Goal: Task Accomplishment & Management: Manage account settings

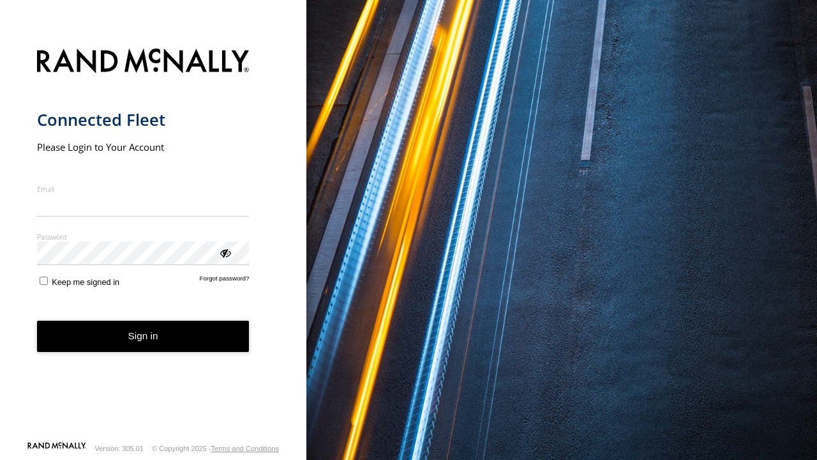
click at [140, 198] on input "Email" at bounding box center [143, 204] width 213 height 23
type input "**********"
click at [227, 253] on div "ViewPassword" at bounding box center [224, 252] width 13 height 13
click at [49, 280] on label "Keep me signed in" at bounding box center [78, 280] width 83 height 12
click at [87, 345] on button "Sign in" at bounding box center [143, 335] width 213 height 31
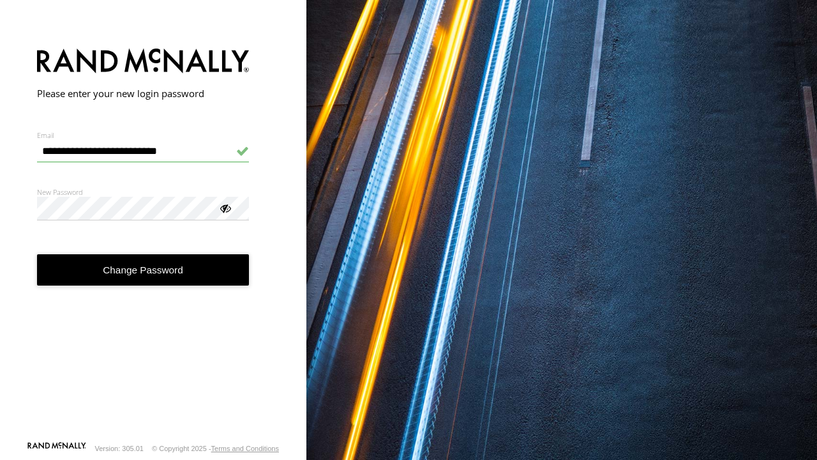
click at [469, 459] on div at bounding box center [561, 230] width 511 height 460
click at [220, 204] on div at bounding box center [224, 207] width 13 height 13
click at [138, 268] on button "Change Password" at bounding box center [143, 269] width 213 height 31
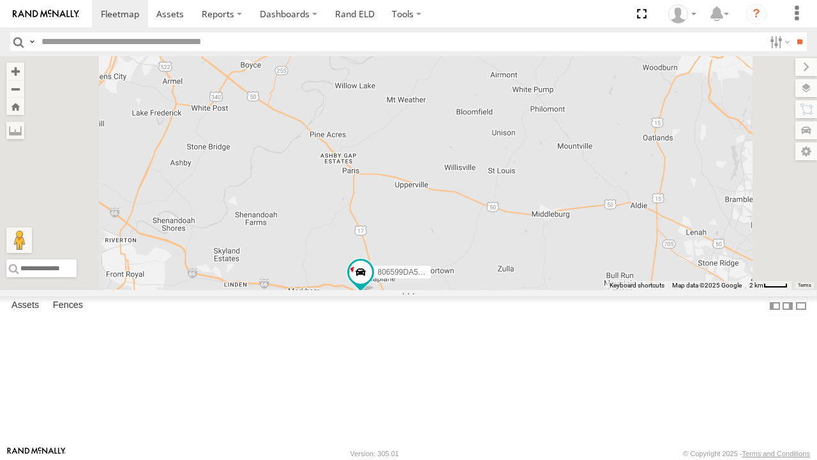
click at [495, 290] on div "806599DA5140" at bounding box center [408, 173] width 817 height 234
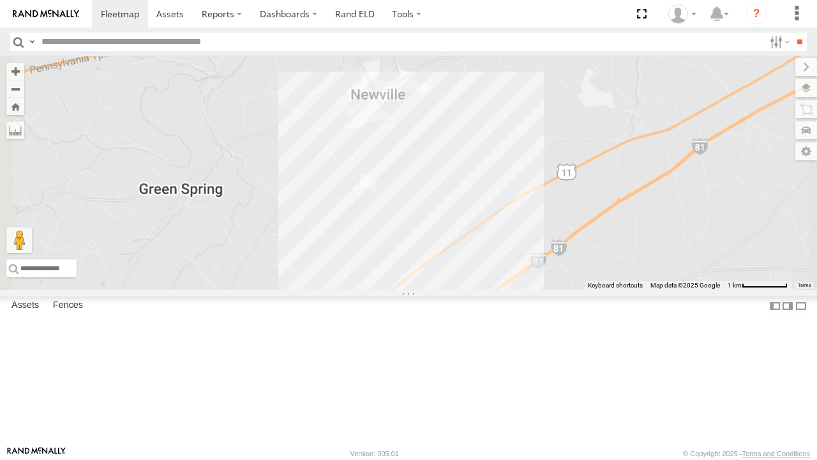
click at [687, 199] on div "806599DA5140" at bounding box center [408, 173] width 817 height 234
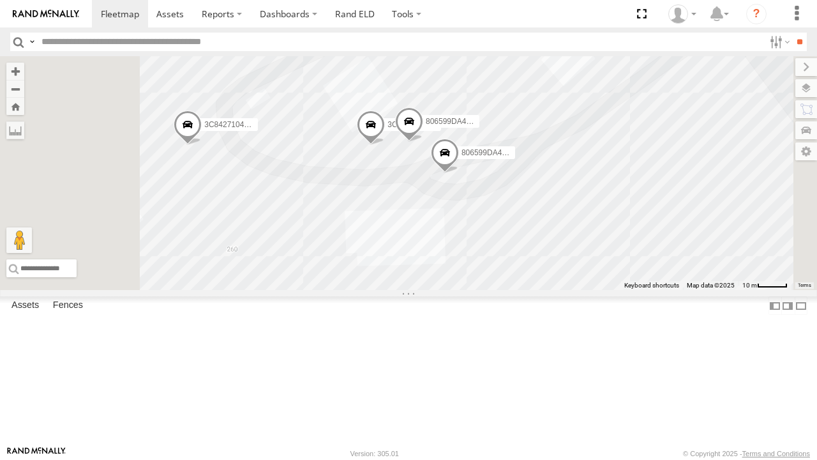
click at [459, 173] on span at bounding box center [445, 156] width 28 height 34
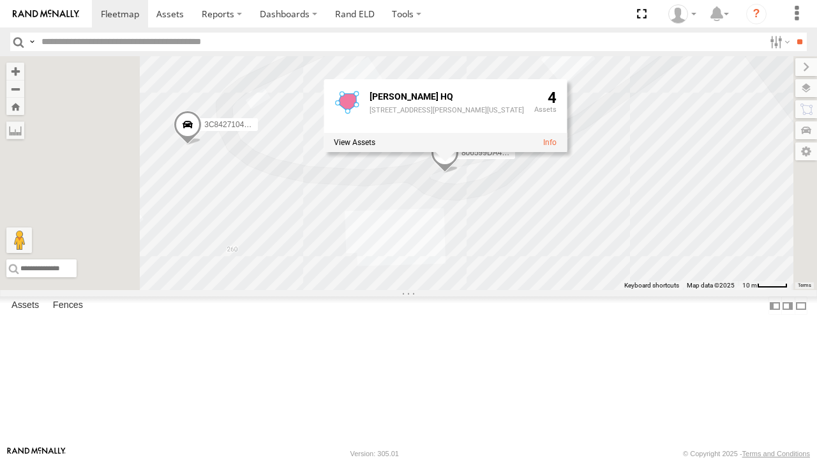
click at [680, 290] on div "806599DA5140 3C8427104EF4 806599DA4EA8 3C8427114390 806599DA4110 Denny HQ 260 C…" at bounding box center [408, 173] width 817 height 234
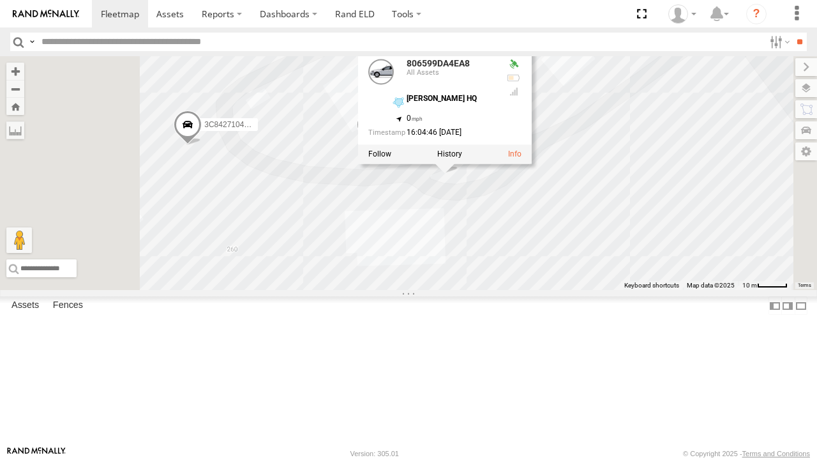
click at [0, 0] on div "806599DA5140" at bounding box center [0, 0] width 0 height 0
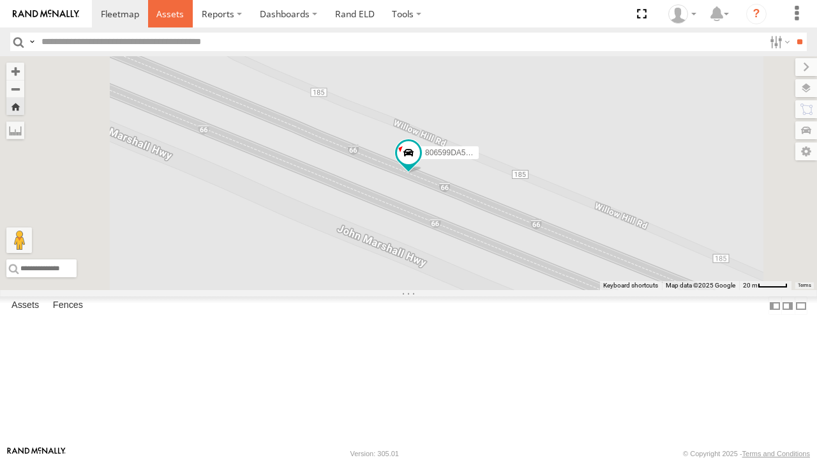
click at [182, 4] on link at bounding box center [170, 13] width 45 height 27
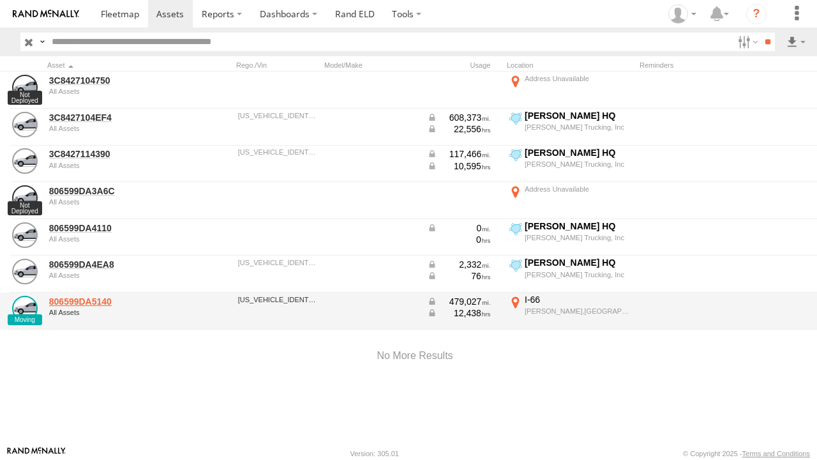
click at [66, 299] on link "806599DA5140" at bounding box center [111, 301] width 124 height 11
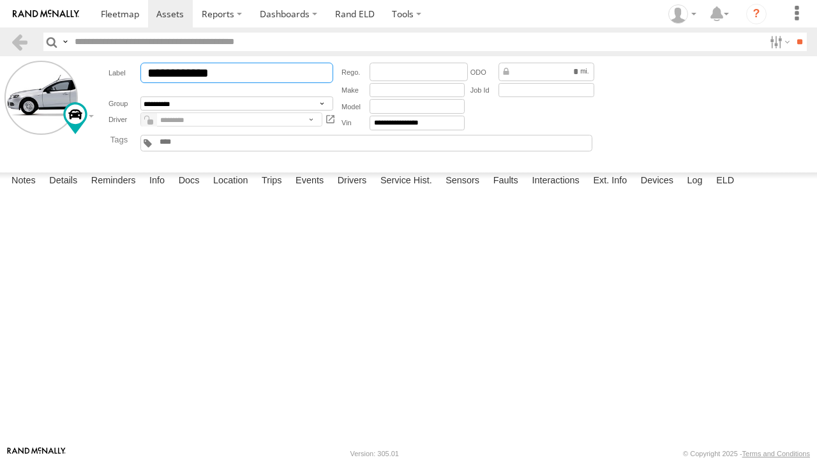
click at [239, 69] on input "**********" at bounding box center [236, 73] width 193 height 20
type input "*"
type input "***"
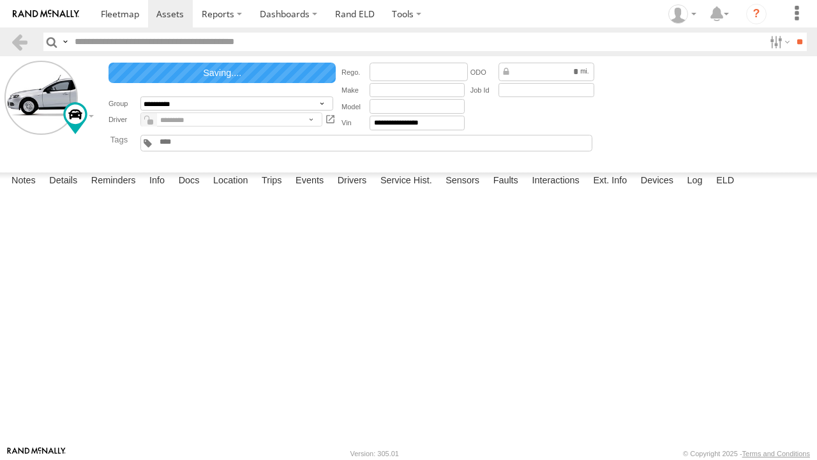
click at [0, 0] on button "Save" at bounding box center [0, 0] width 0 height 0
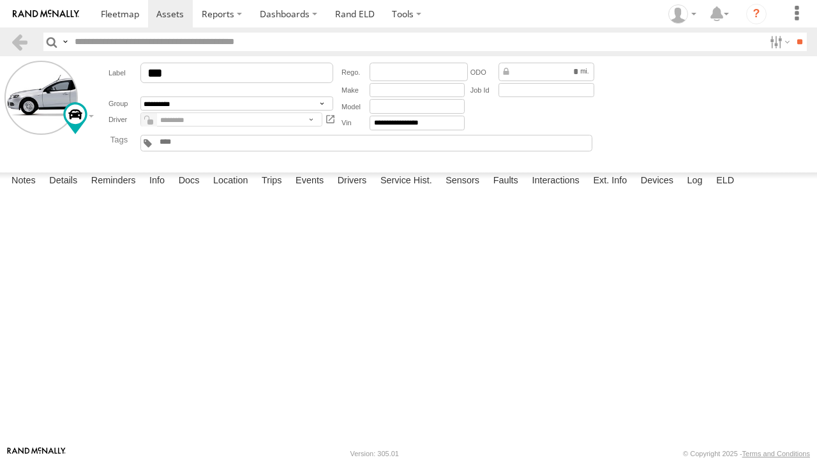
click at [0, 0] on textarea at bounding box center [0, 0] width 0 height 0
click at [0, 0] on button "Save" at bounding box center [0, 0] width 0 height 0
click at [378, 93] on input "text" at bounding box center [417, 90] width 95 height 15
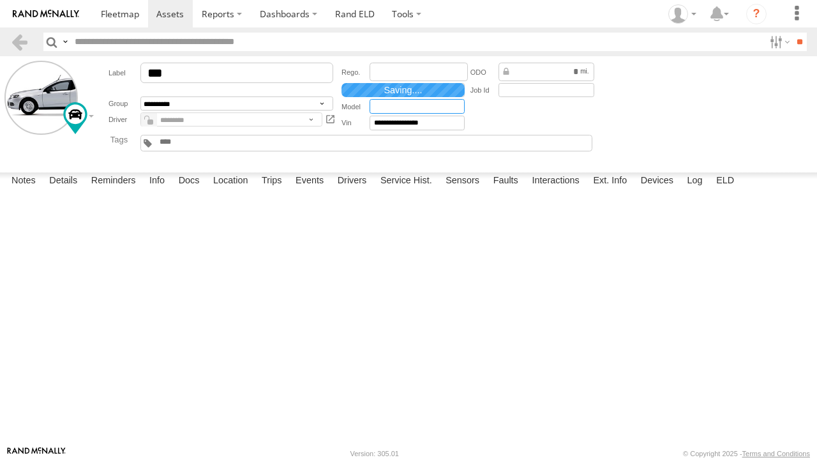
click at [381, 109] on input "text" at bounding box center [417, 106] width 95 height 15
click at [391, 92] on input "****" at bounding box center [417, 90] width 95 height 15
type input "**********"
click at [410, 107] on input "text" at bounding box center [417, 106] width 95 height 15
type input "***"
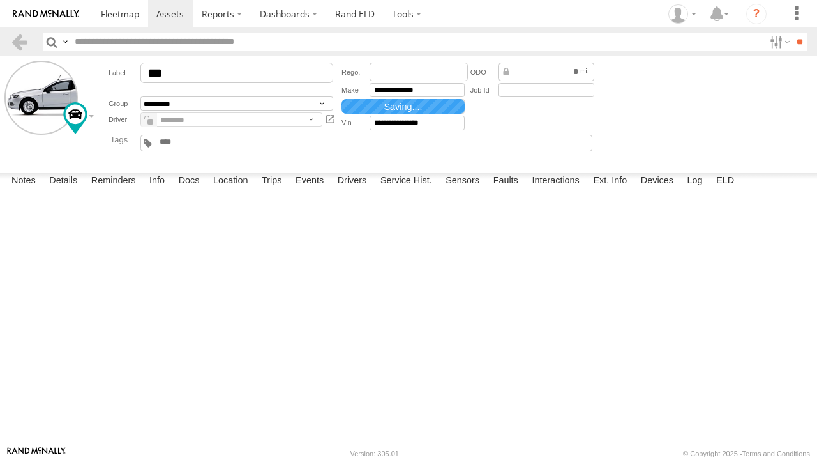
click at [0, 0] on div at bounding box center [0, 0] width 0 height 0
click at [156, 123] on span at bounding box center [149, 119] width 16 height 15
click at [162, 147] on input "text" at bounding box center [188, 142] width 61 height 10
click at [21, 40] on link at bounding box center [19, 42] width 19 height 19
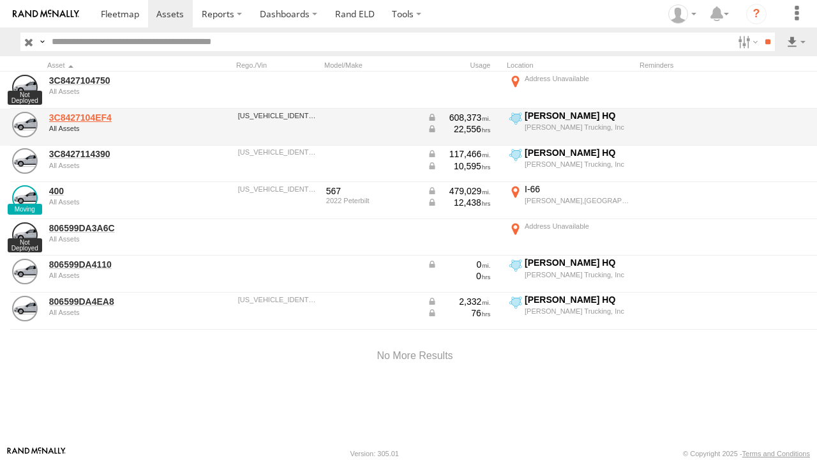
click at [73, 120] on link "3C8427104EF4" at bounding box center [111, 117] width 124 height 11
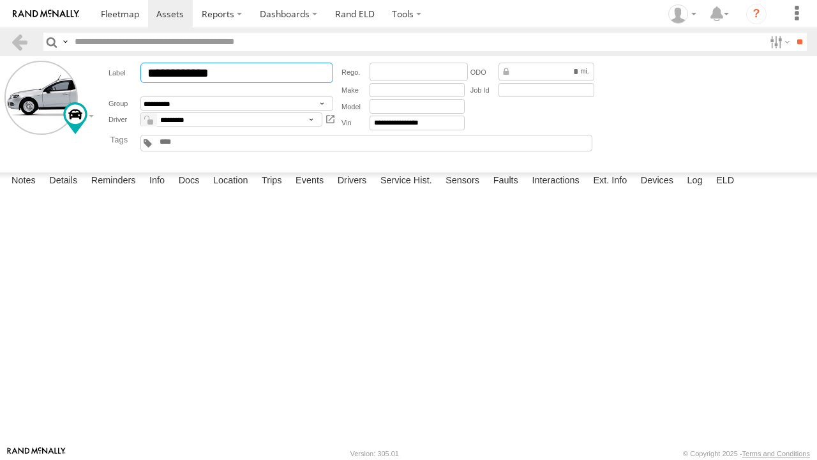
click at [263, 75] on input "**********" at bounding box center [236, 73] width 193 height 20
type input "*"
type input "***"
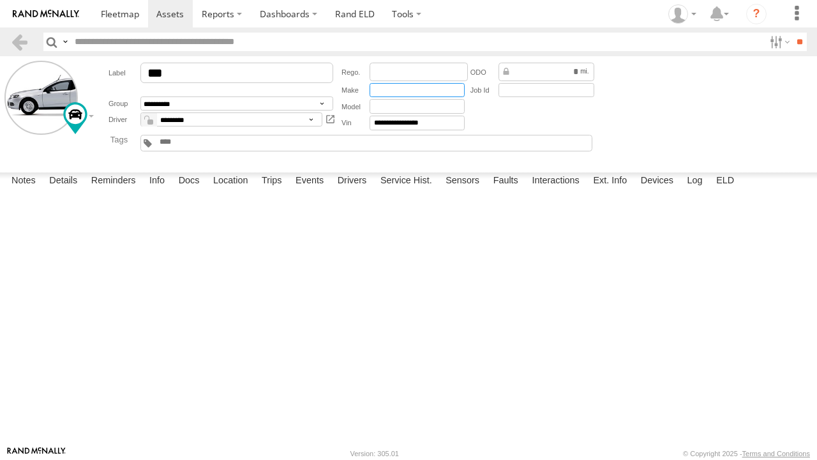
click at [393, 94] on input "text" at bounding box center [417, 90] width 95 height 15
type input "**********"
click at [406, 101] on input "text" at bounding box center [417, 106] width 95 height 15
type input "*"
type input "*****"
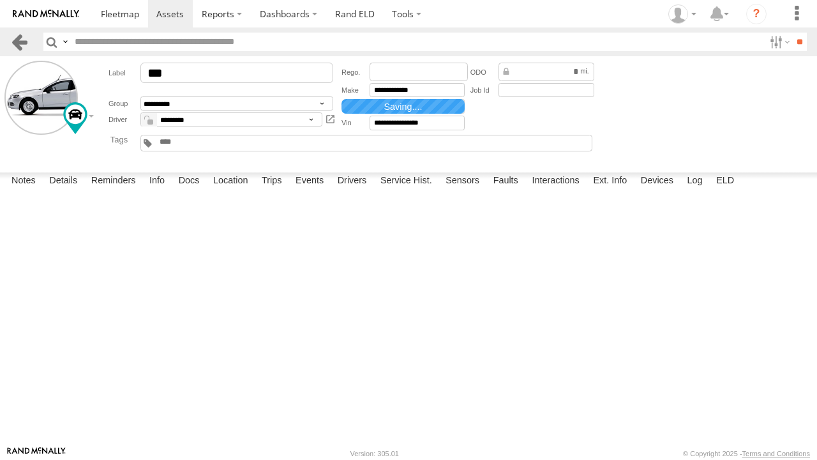
click at [15, 36] on link at bounding box center [19, 42] width 19 height 19
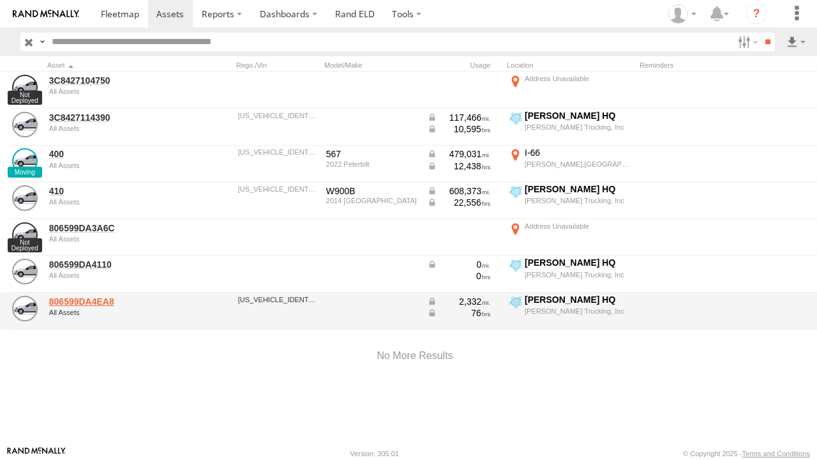
click at [85, 296] on link "806599DA4EA8" at bounding box center [111, 301] width 124 height 11
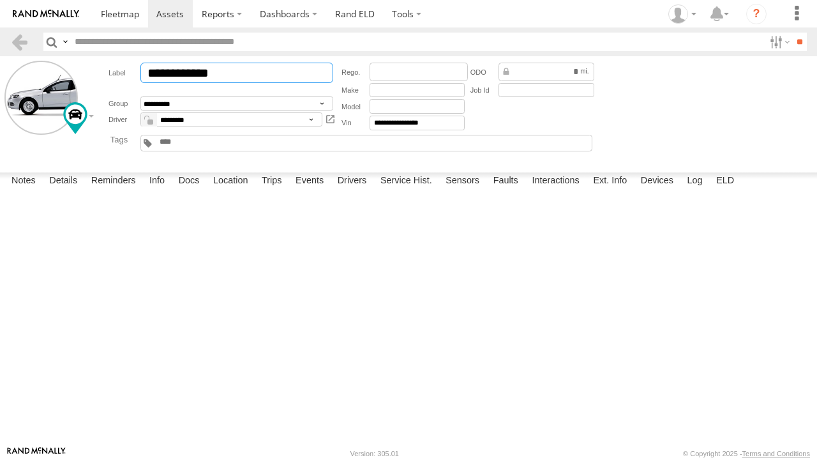
click at [271, 69] on input "**********" at bounding box center [236, 73] width 193 height 20
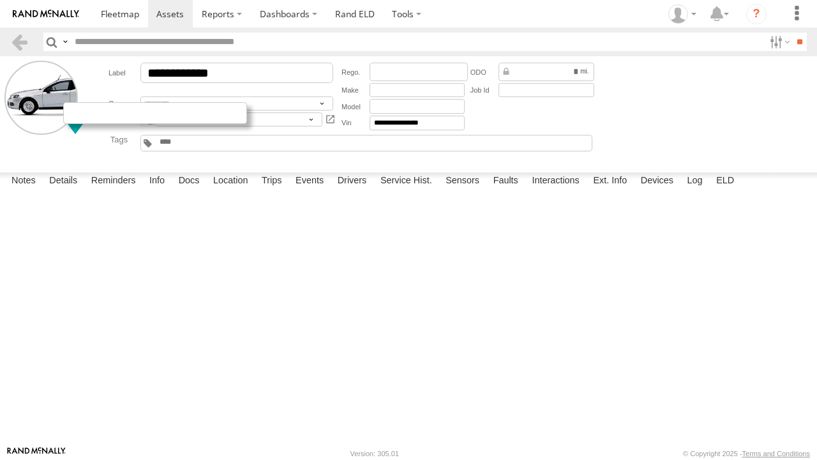
click at [72, 109] on div at bounding box center [155, 113] width 184 height 22
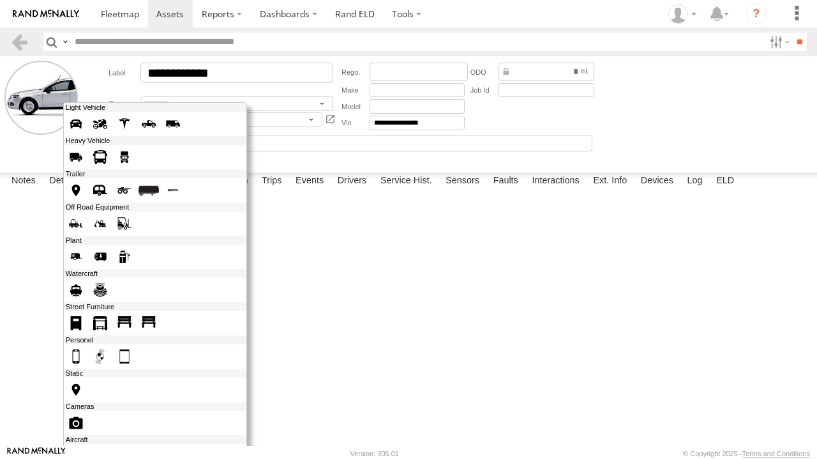
click at [124, 153] on span at bounding box center [124, 157] width 20 height 20
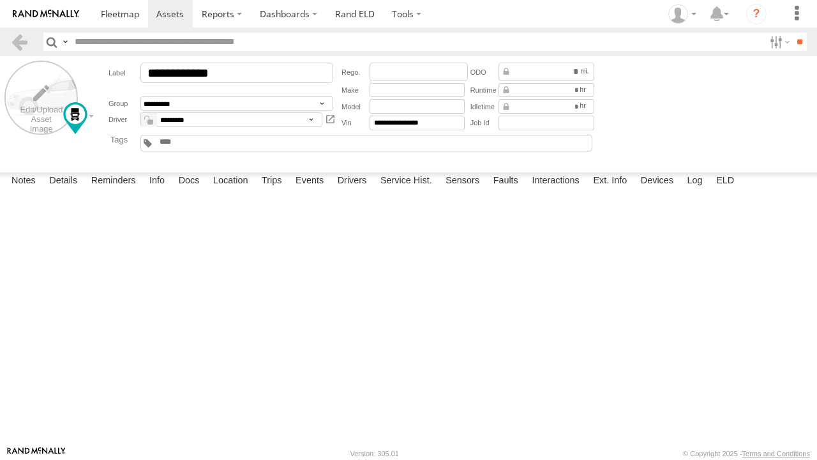
click at [44, 94] on label at bounding box center [40, 97] width 73 height 73
click at [0, 0] on label "×" at bounding box center [0, 0] width 0 height 0
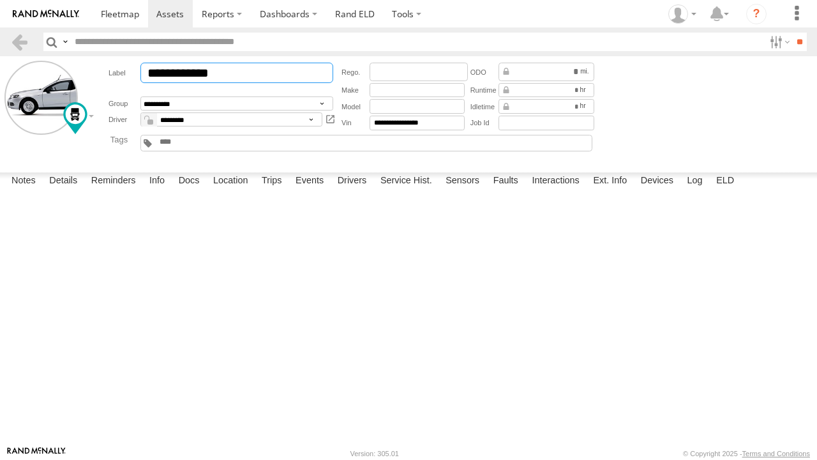
click at [258, 71] on input "**********" at bounding box center [236, 73] width 193 height 20
type input "*"
type input "***"
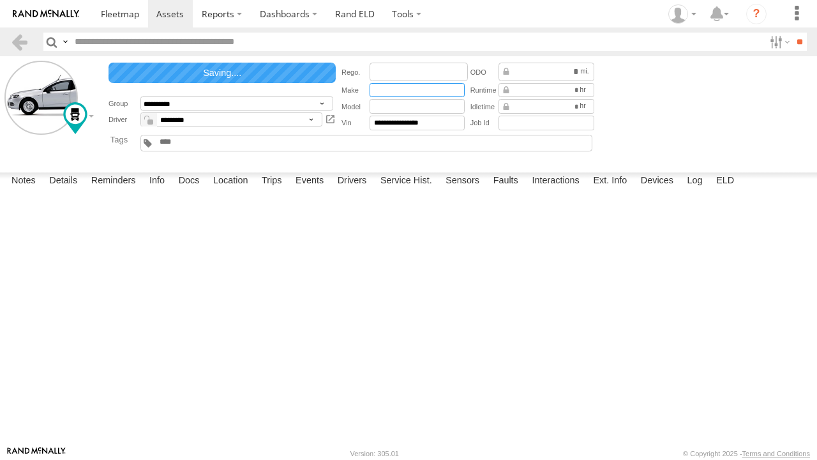
click at [384, 87] on input "text" at bounding box center [417, 90] width 95 height 15
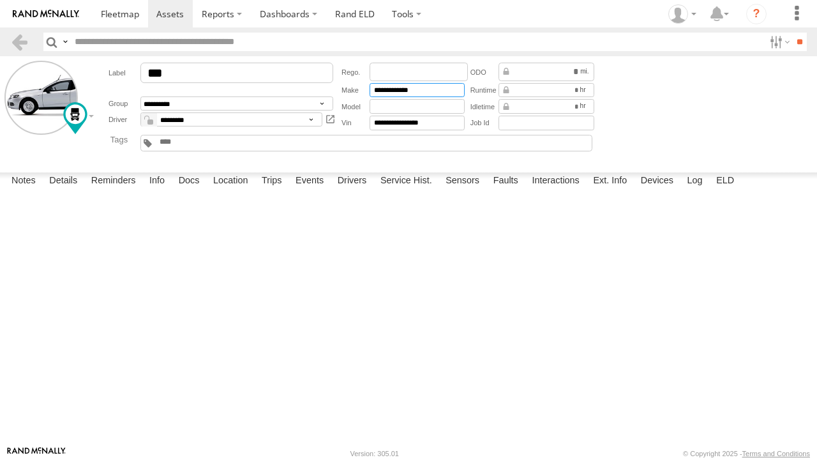
type input "**********"
click at [391, 101] on input "text" at bounding box center [417, 106] width 95 height 15
type input "*****"
click at [13, 38] on link at bounding box center [19, 42] width 19 height 19
drag, startPoint x: 0, startPoint y: 0, endPoint x: 13, endPoint y: 38, distance: 39.8
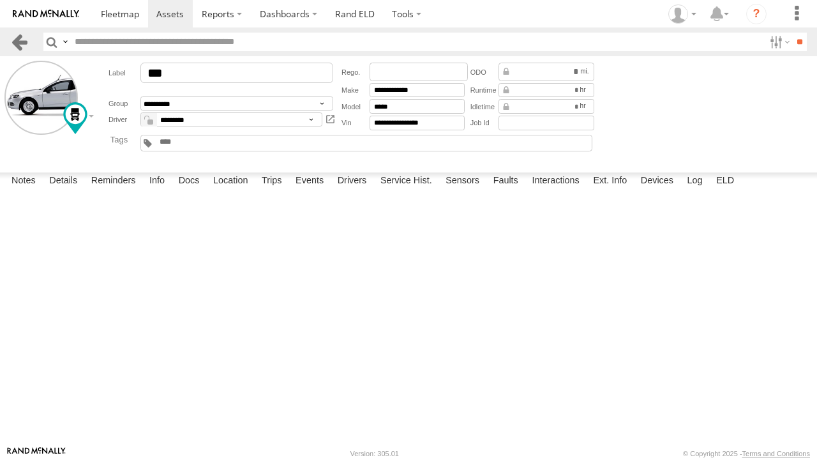
click at [13, 38] on link at bounding box center [19, 42] width 19 height 19
click at [22, 38] on link at bounding box center [19, 42] width 19 height 19
click at [14, 44] on link at bounding box center [19, 42] width 19 height 19
drag, startPoint x: 0, startPoint y: 0, endPoint x: 20, endPoint y: 40, distance: 44.5
click at [20, 40] on link at bounding box center [19, 42] width 19 height 19
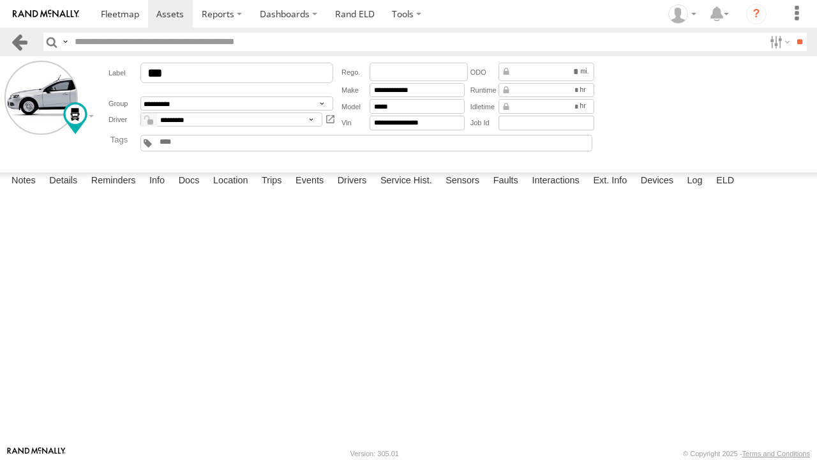
click at [20, 40] on link at bounding box center [19, 42] width 19 height 19
click at [161, 10] on span at bounding box center [169, 14] width 27 height 12
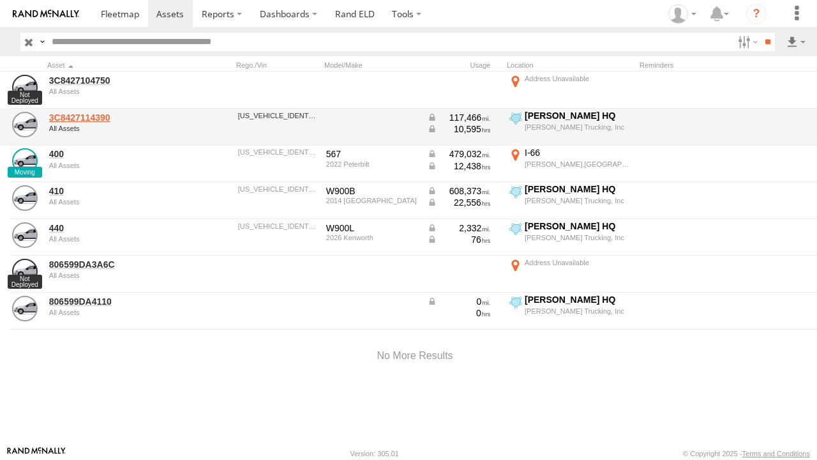
click at [107, 117] on link "3C8427114390" at bounding box center [111, 117] width 124 height 11
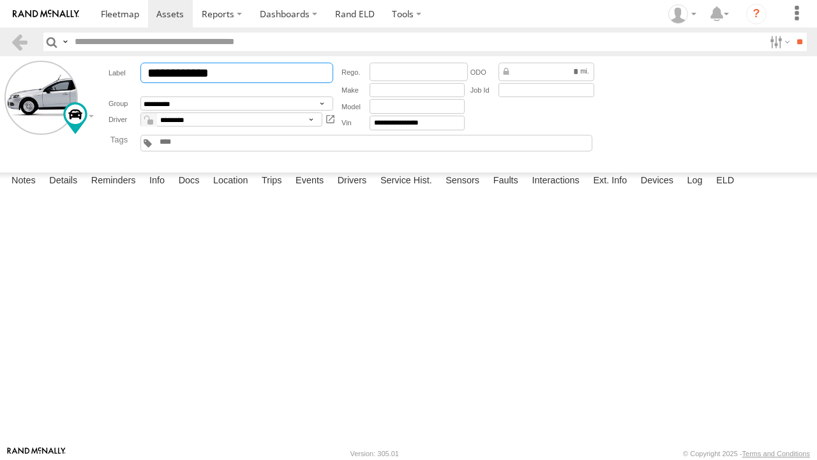
click at [254, 77] on input "**********" at bounding box center [236, 73] width 193 height 20
type input "*"
type input "***"
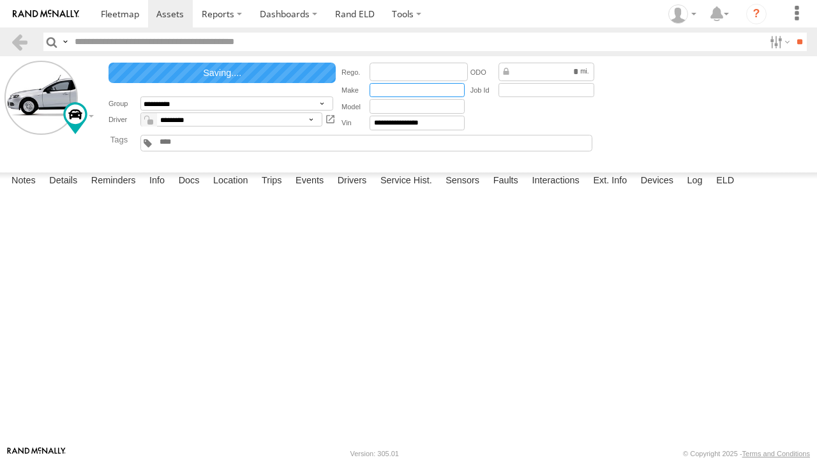
click at [406, 87] on input "text" at bounding box center [417, 90] width 95 height 15
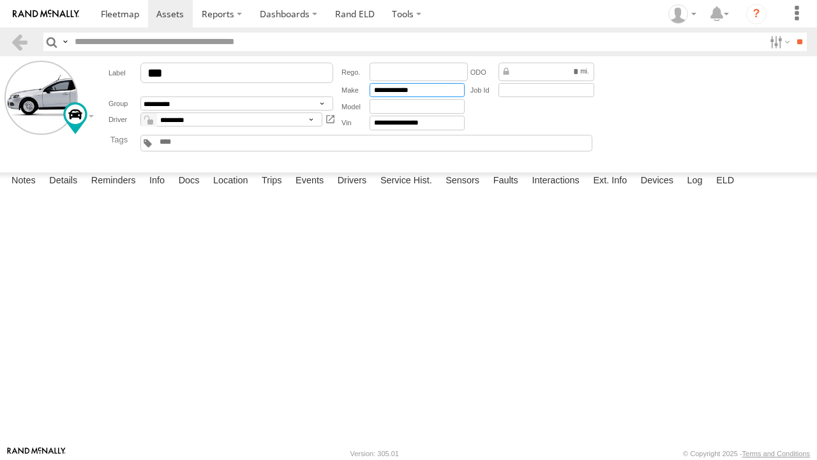
type input "**********"
click at [395, 110] on input "text" at bounding box center [417, 106] width 95 height 15
type input "****"
click at [0, 0] on div at bounding box center [0, 0] width 0 height 0
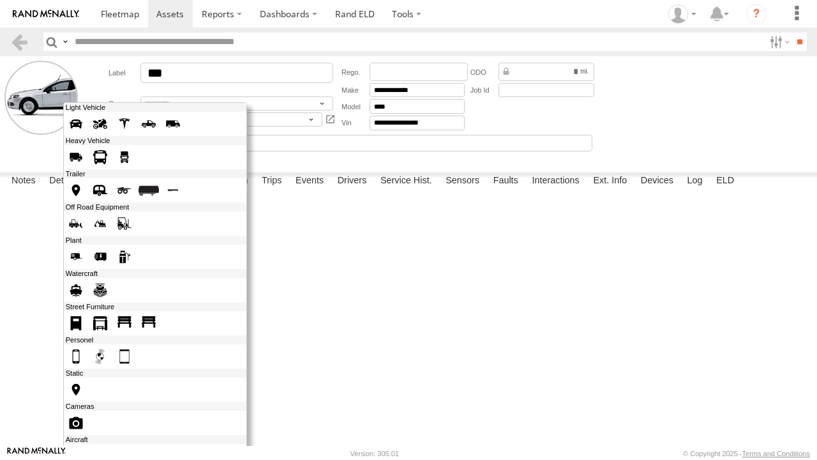
click at [71, 114] on div at bounding box center [155, 285] width 184 height 366
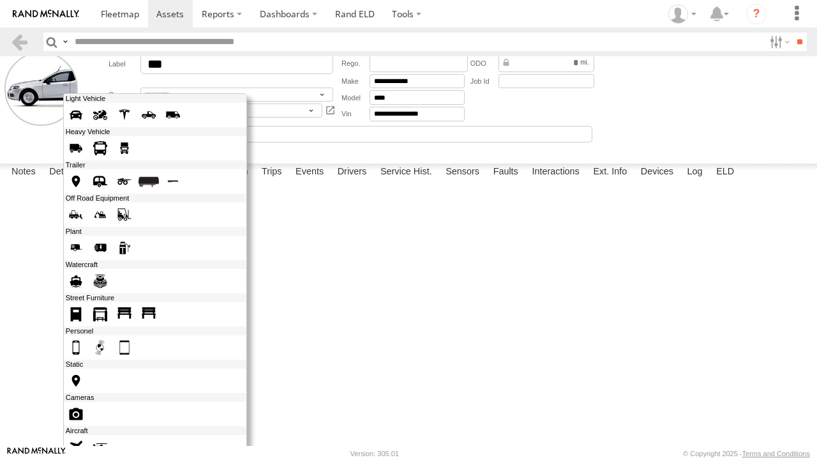
scroll to position [8, 0]
click at [124, 149] on span at bounding box center [124, 149] width 20 height 20
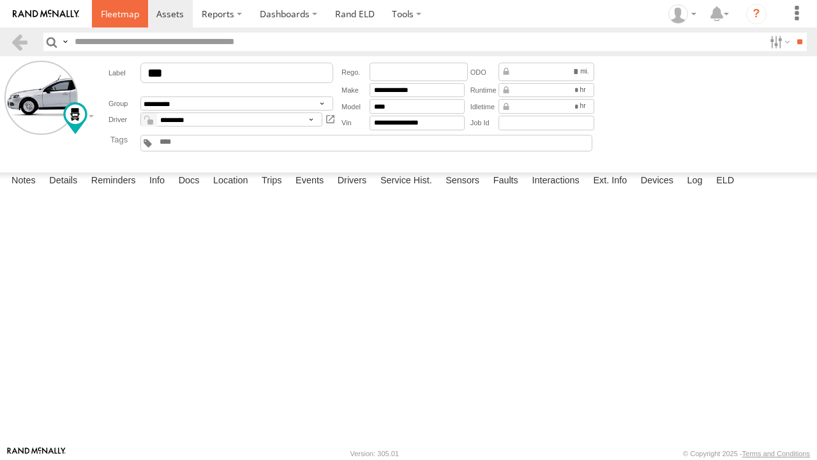
click at [125, 18] on span at bounding box center [120, 14] width 38 height 12
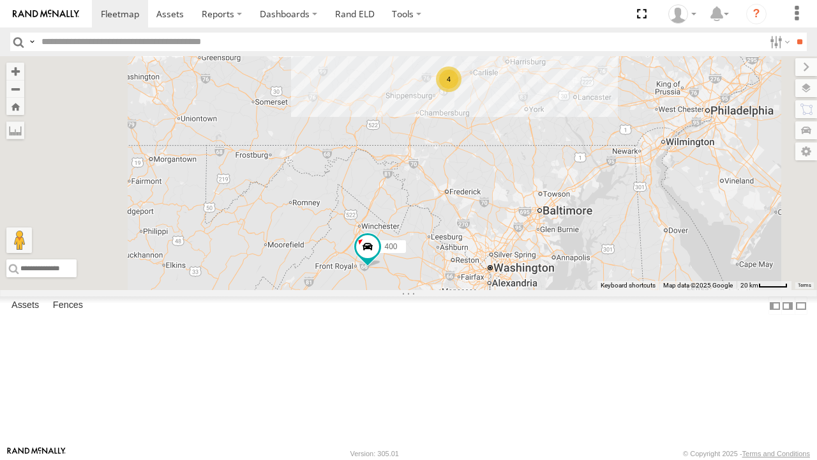
click at [0, 0] on div "400" at bounding box center [0, 0] width 0 height 0
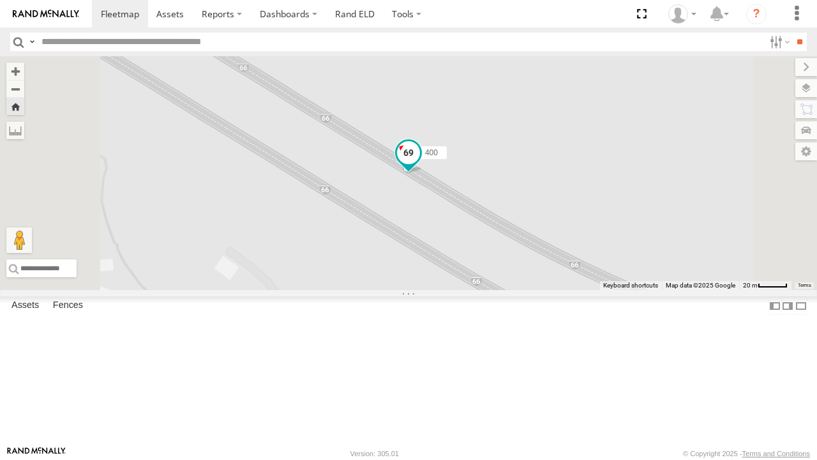
click at [420, 165] on span at bounding box center [408, 153] width 23 height 23
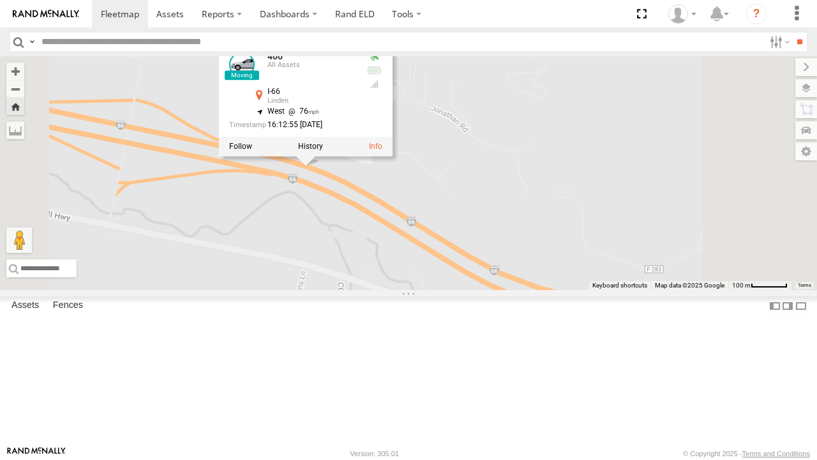
click at [320, 166] on span at bounding box center [306, 148] width 28 height 34
click at [317, 157] on span at bounding box center [305, 145] width 23 height 23
click at [320, 166] on span at bounding box center [306, 148] width 28 height 34
click at [317, 157] on span at bounding box center [305, 145] width 23 height 23
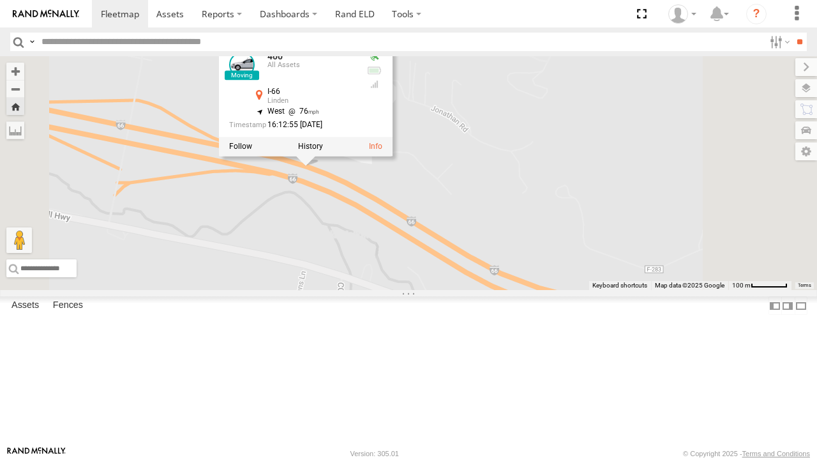
click at [535, 222] on div "400 400 All Assets I-66 Linden 38.91475 , -78.09319 West 76 16:12:55 08/11/2025" at bounding box center [408, 173] width 817 height 234
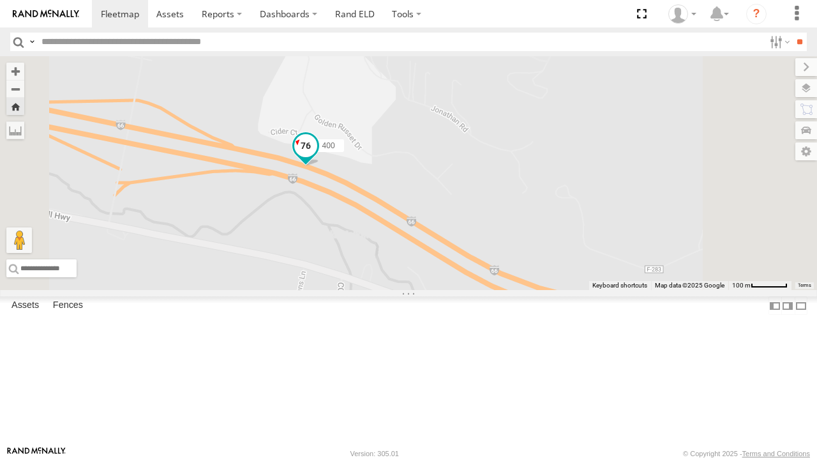
click at [317, 157] on span at bounding box center [305, 145] width 23 height 23
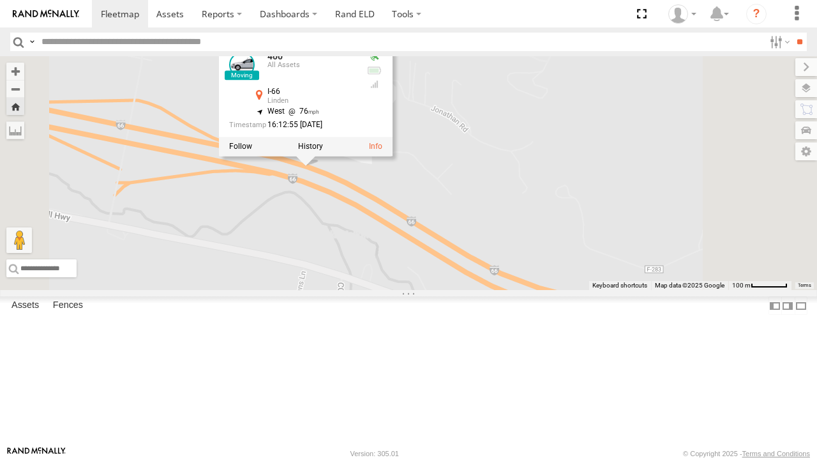
click at [535, 227] on div "400 400 All Assets I-66 Linden 38.91475 , -78.09319 West 76 16:12:55 08/11/2025" at bounding box center [408, 173] width 817 height 234
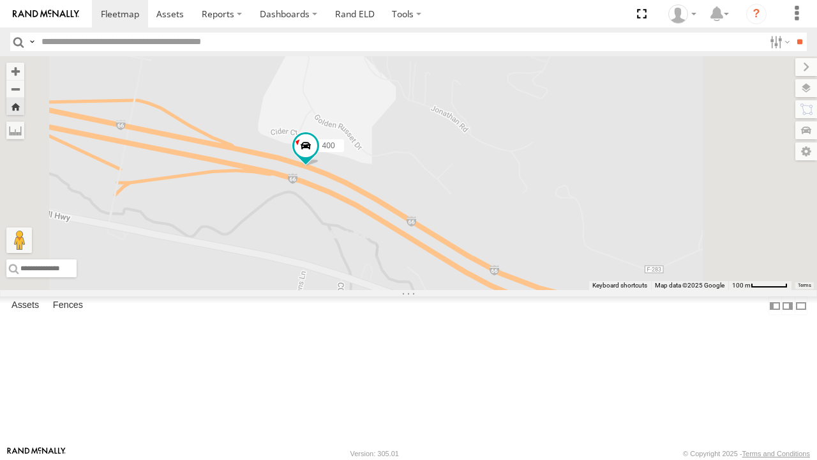
click at [506, 268] on div "400" at bounding box center [408, 173] width 817 height 234
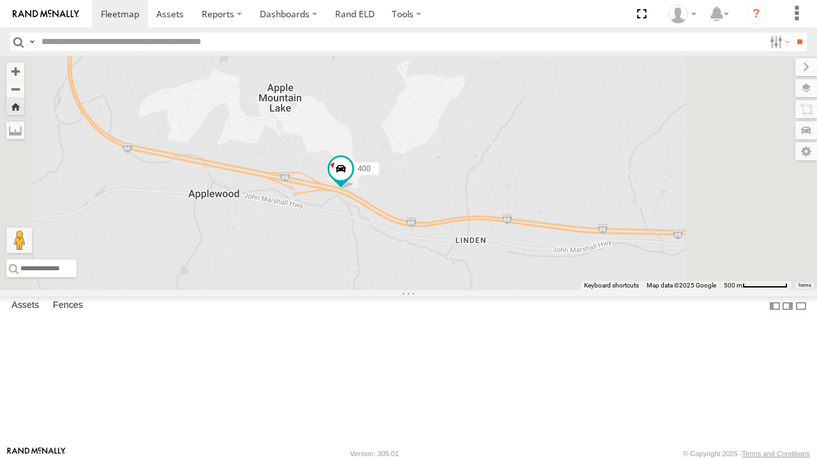
click at [0, 0] on div "All Assets" at bounding box center [0, 0] width 0 height 0
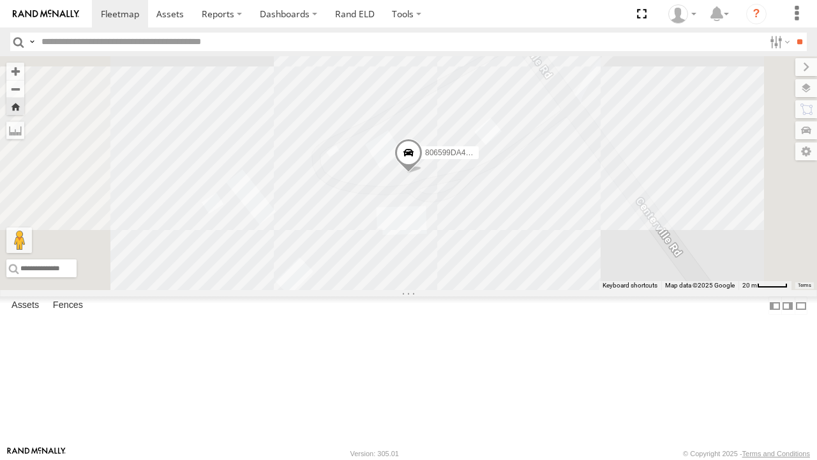
click at [0, 0] on div "806599DA4110" at bounding box center [0, 0] width 0 height 0
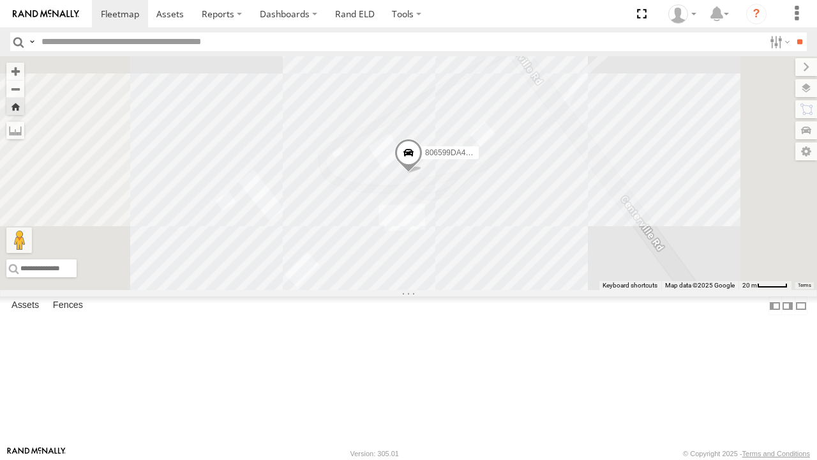
click at [0, 0] on div "806599DA4110" at bounding box center [0, 0] width 0 height 0
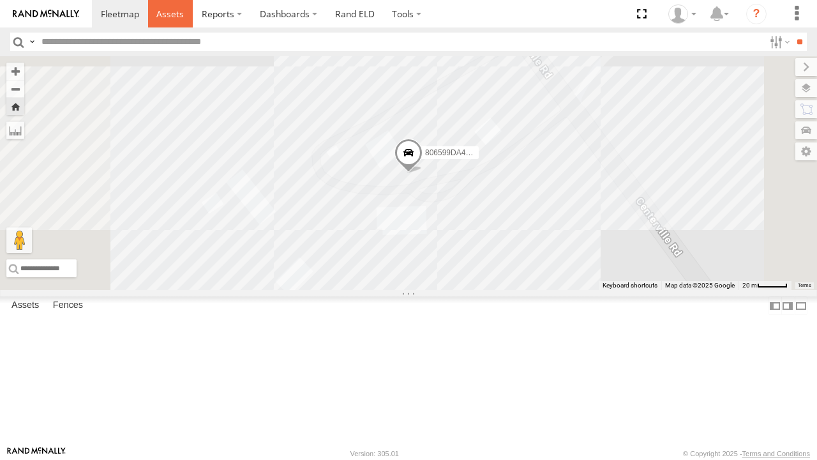
click at [163, 15] on span at bounding box center [169, 14] width 27 height 12
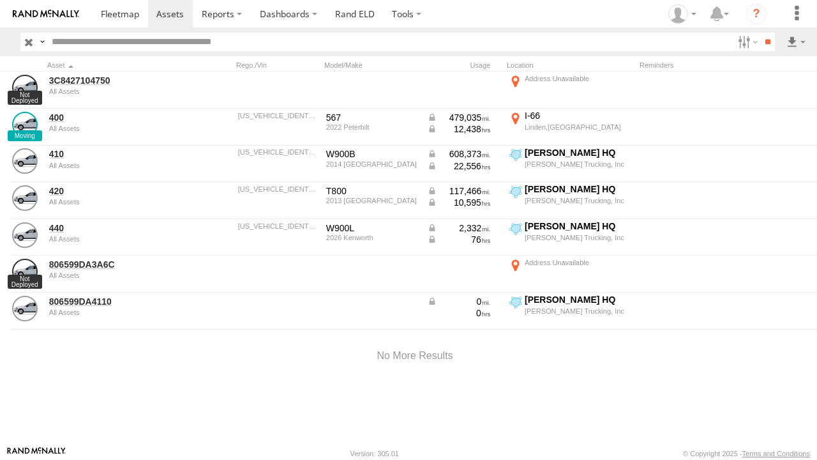
click at [155, 372] on div at bounding box center [415, 356] width 830 height 54
click at [223, 357] on div at bounding box center [415, 356] width 830 height 54
click at [280, 17] on label "Dashboards" at bounding box center [288, 13] width 75 height 27
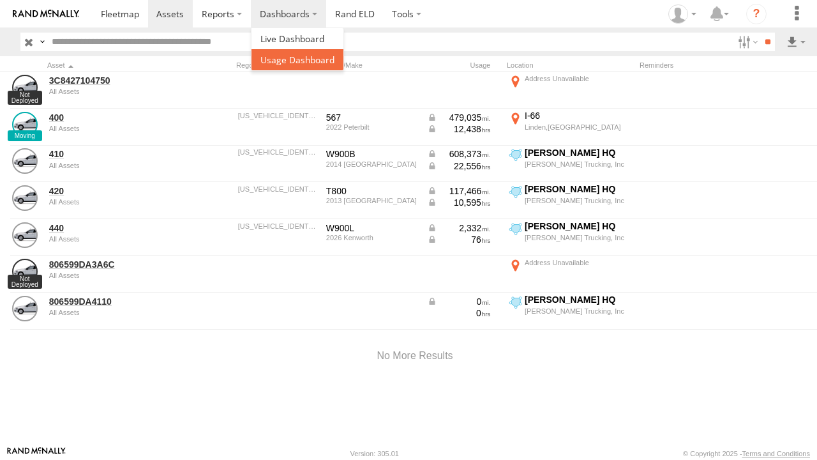
click at [274, 68] on link at bounding box center [298, 59] width 92 height 21
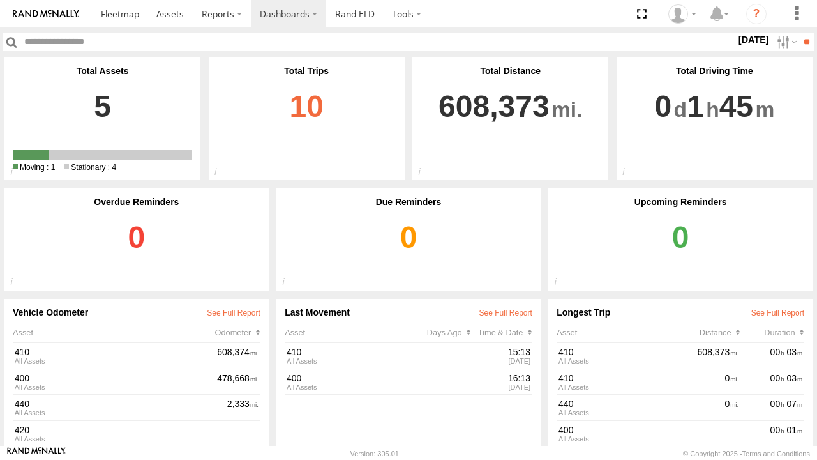
click at [341, 101] on link "10" at bounding box center [306, 107] width 179 height 63
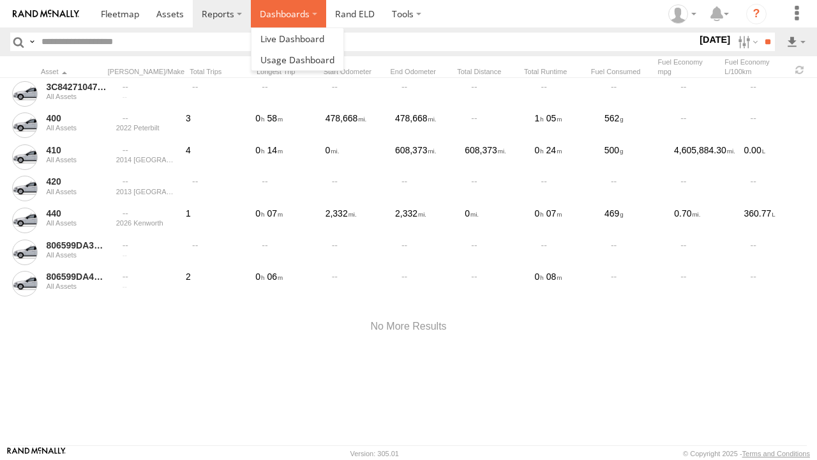
click at [273, 18] on label "Dashboards" at bounding box center [288, 13] width 75 height 27
click at [151, 350] on div at bounding box center [408, 326] width 817 height 54
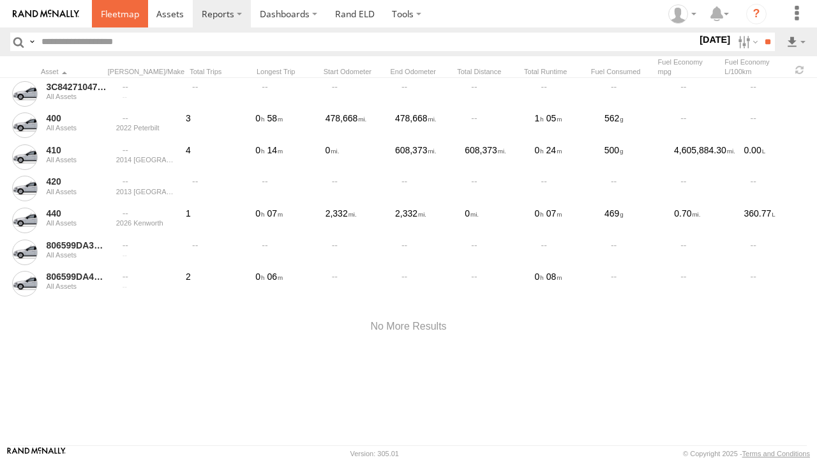
click at [119, 20] on link at bounding box center [120, 13] width 56 height 27
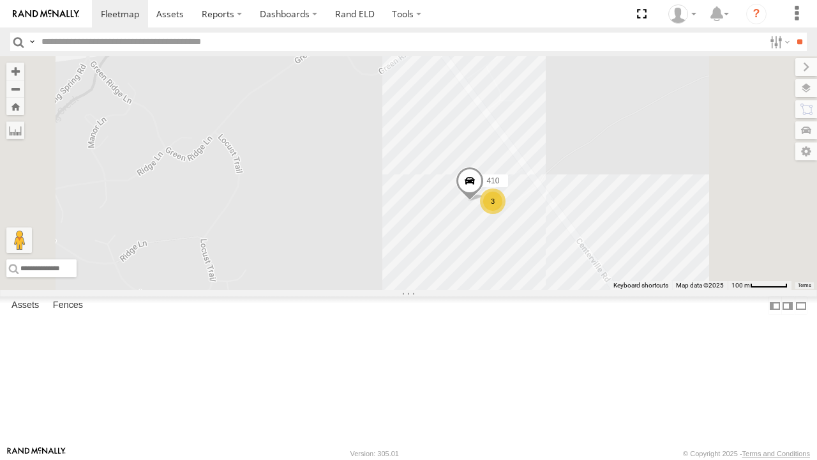
click at [605, 218] on div "400 3 410" at bounding box center [408, 173] width 817 height 234
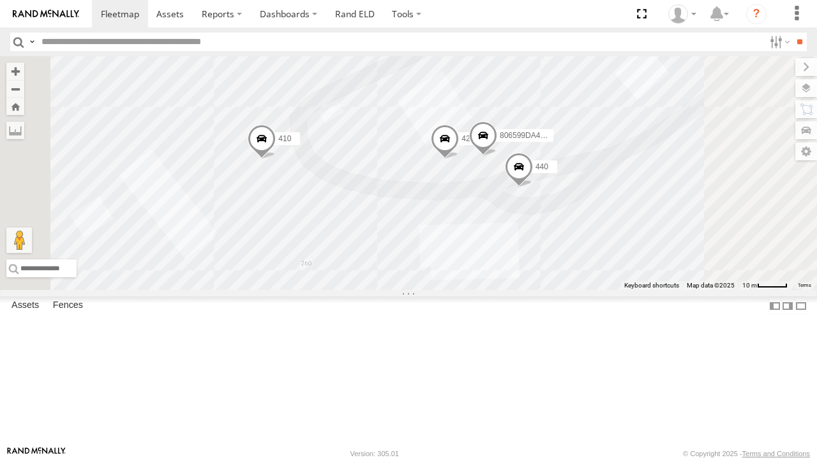
click at [497, 156] on span at bounding box center [483, 139] width 28 height 34
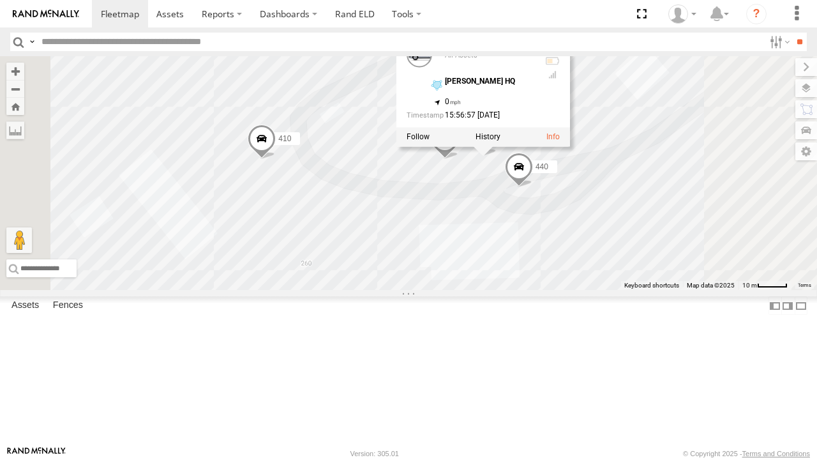
click at [757, 181] on div "400 410 420 440 806599DA4110 806599DA4110 All Assets Denny HQ 40.1614 , -77.389…" at bounding box center [408, 173] width 817 height 234
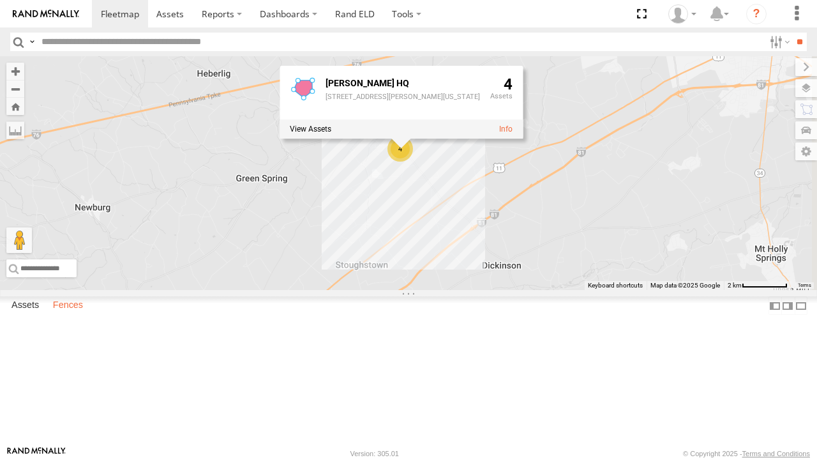
click at [73, 315] on label "Fences" at bounding box center [68, 306] width 43 height 18
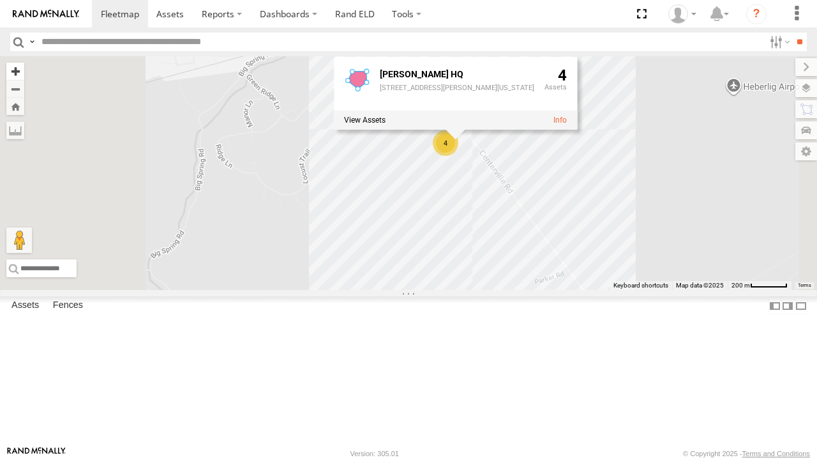
click at [24, 74] on button "Zoom in" at bounding box center [15, 71] width 18 height 17
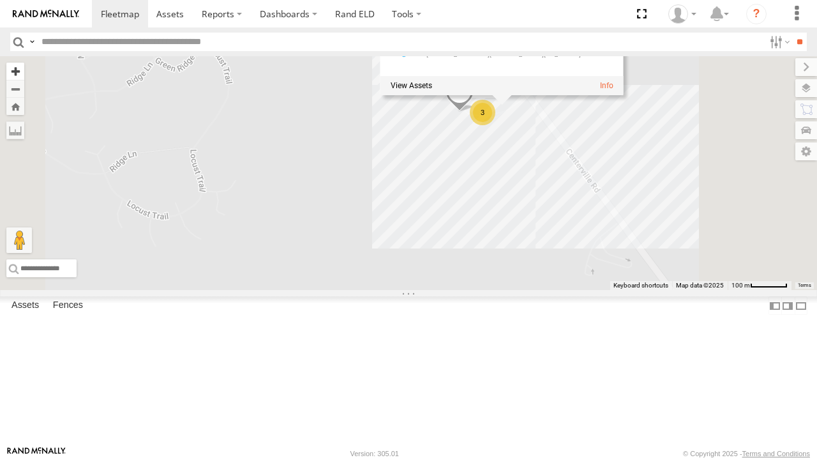
click at [24, 74] on button "Zoom in" at bounding box center [15, 71] width 18 height 17
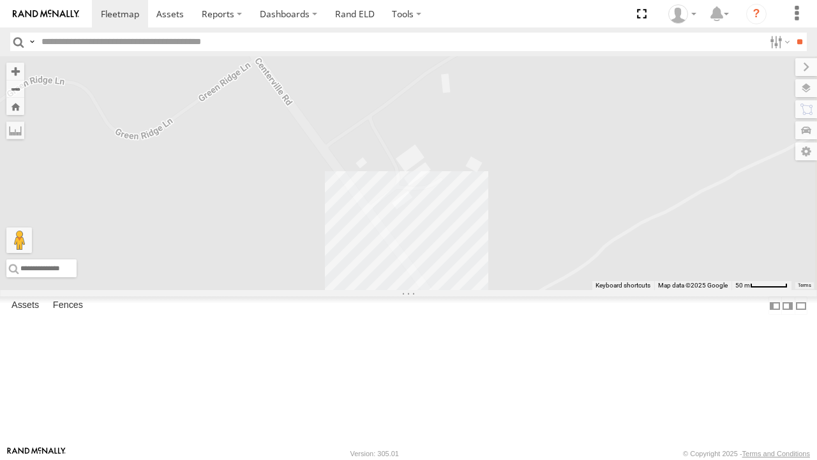
click at [652, 290] on div "400 410 3 Denny HQ 260 Centerville Road Newville, Pennsylvania 17241 4" at bounding box center [408, 173] width 817 height 234
click at [651, 290] on div "400 410 3" at bounding box center [408, 173] width 817 height 234
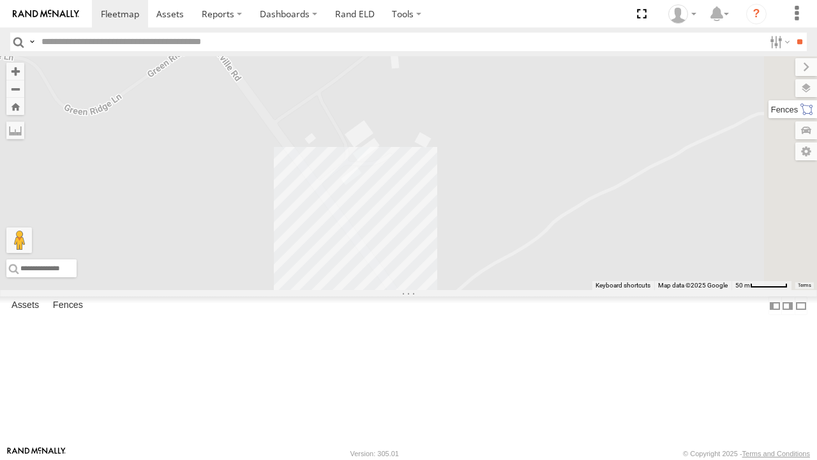
click at [816, 106] on label at bounding box center [793, 109] width 49 height 18
click at [769, 111] on label at bounding box center [793, 109] width 49 height 18
click at [439, 202] on div "400 410 3" at bounding box center [408, 173] width 817 height 234
click at [436, 200] on div "400 410 3" at bounding box center [408, 173] width 817 height 234
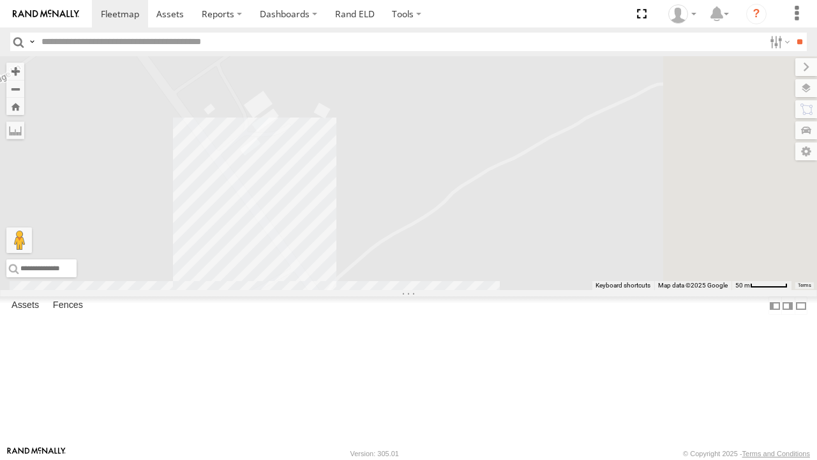
drag, startPoint x: 456, startPoint y: 203, endPoint x: 359, endPoint y: 176, distance: 100.7
click at [359, 176] on div "400 410 3" at bounding box center [408, 173] width 817 height 234
click at [24, 130] on label at bounding box center [15, 130] width 18 height 18
click at [347, 179] on div "400 410 3" at bounding box center [408, 173] width 817 height 234
click at [197, 110] on img at bounding box center [188, 101] width 18 height 18
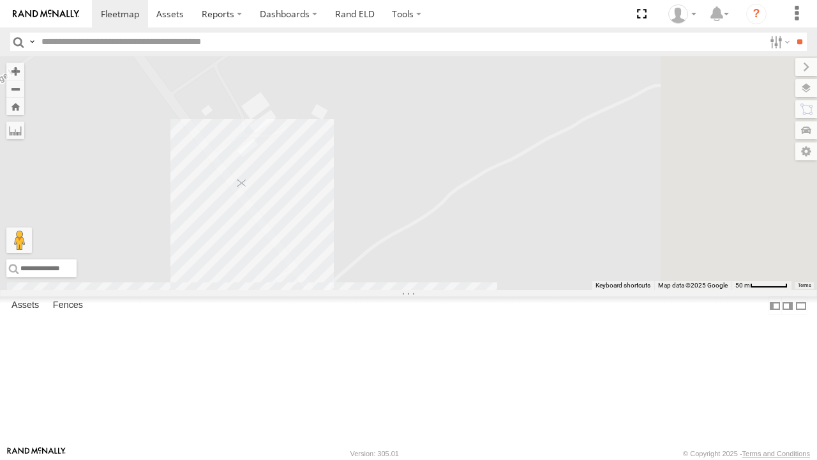
drag, startPoint x: 347, startPoint y: 179, endPoint x: 405, endPoint y: 264, distance: 103.4
click at [251, 192] on img at bounding box center [242, 183] width 18 height 18
click at [506, 207] on div "400 410 3" at bounding box center [408, 173] width 817 height 234
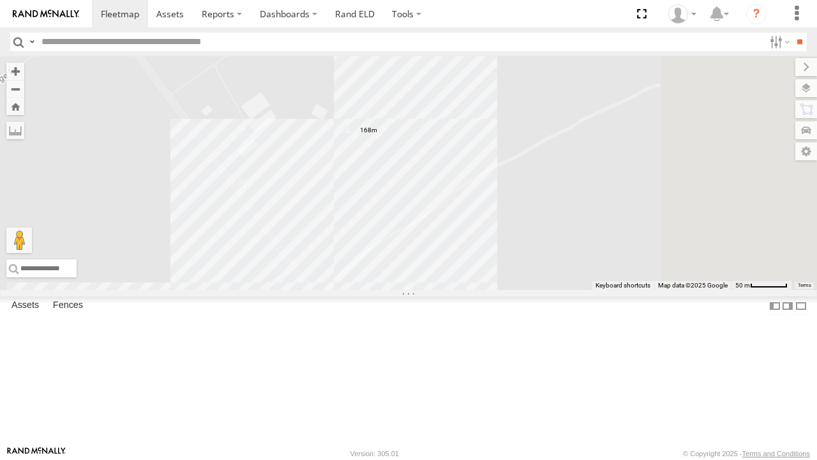
click at [479, 132] on div "400 410 3" at bounding box center [408, 173] width 817 height 234
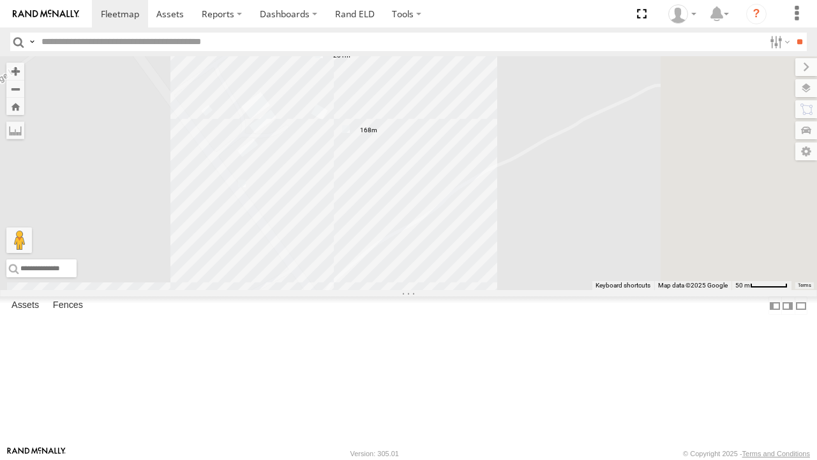
click at [448, 91] on div "400 410 3" at bounding box center [408, 173] width 817 height 234
click at [334, 174] on div "400 410 3" at bounding box center [408, 173] width 817 height 234
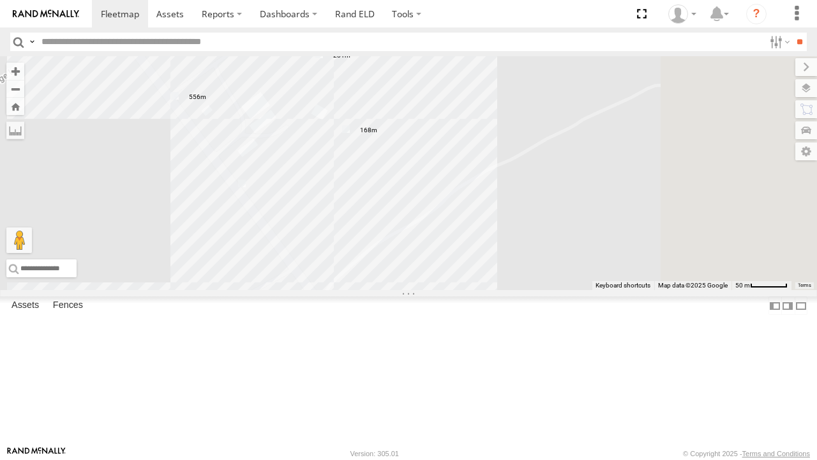
click at [251, 192] on img at bounding box center [242, 183] width 18 height 18
click at [369, 222] on div "400 410 3" at bounding box center [408, 173] width 817 height 234
click at [251, 192] on img at bounding box center [242, 183] width 18 height 18
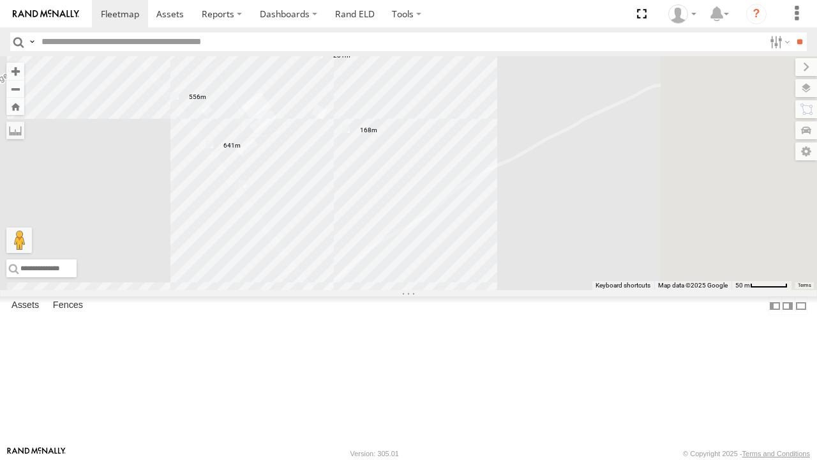
click at [251, 192] on img at bounding box center [242, 183] width 18 height 18
click at [394, 247] on div "400 410 3" at bounding box center [408, 173] width 817 height 234
click at [251, 192] on img at bounding box center [242, 183] width 18 height 18
click at [0, 0] on label at bounding box center [0, 0] width 0 height 0
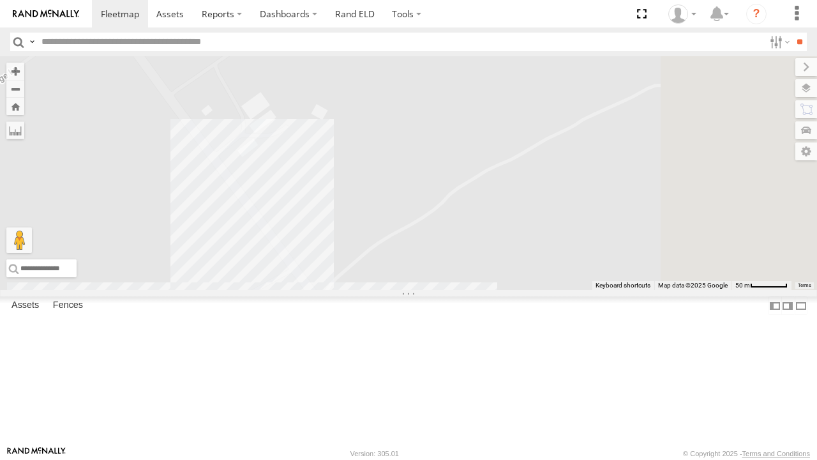
click at [523, 197] on div "400 410 3" at bounding box center [408, 173] width 817 height 234
click at [770, 89] on label at bounding box center [793, 88] width 47 height 18
click at [0, 0] on div "Basemaps" at bounding box center [0, 0] width 0 height 0
click at [0, 0] on span "Basemaps" at bounding box center [0, 0] width 0 height 0
click at [0, 0] on span "Satellite" at bounding box center [0, 0] width 0 height 0
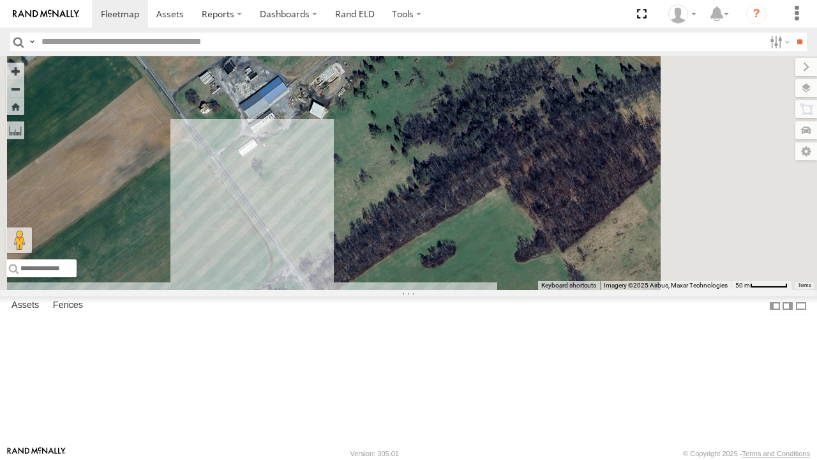
click at [557, 158] on div "400 410 3" at bounding box center [408, 173] width 817 height 234
click at [774, 70] on label at bounding box center [795, 67] width 43 height 18
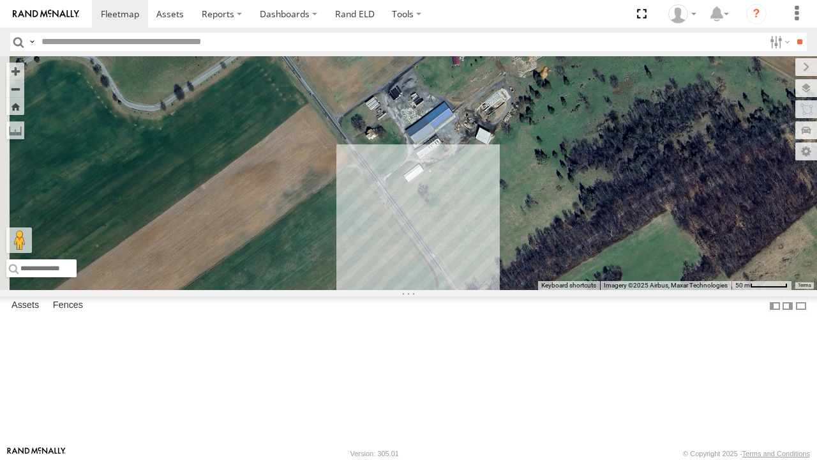
click at [0, 0] on link "Fence Mgt" at bounding box center [0, 0] width 0 height 0
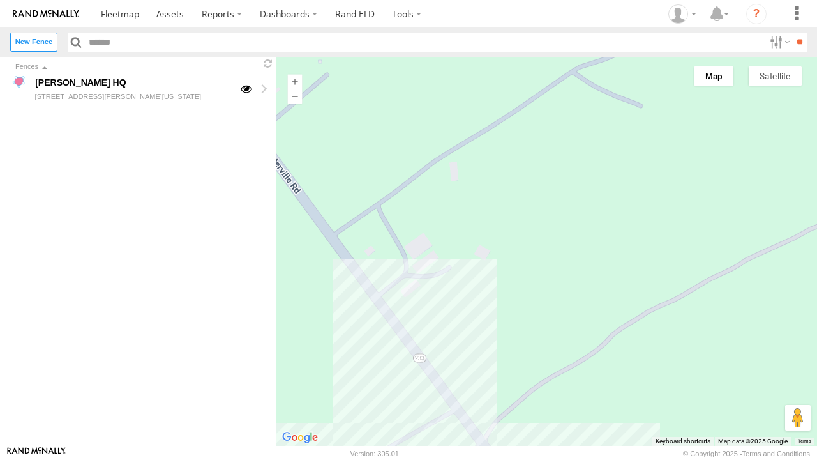
click at [776, 75] on button "Satellite" at bounding box center [775, 75] width 53 height 19
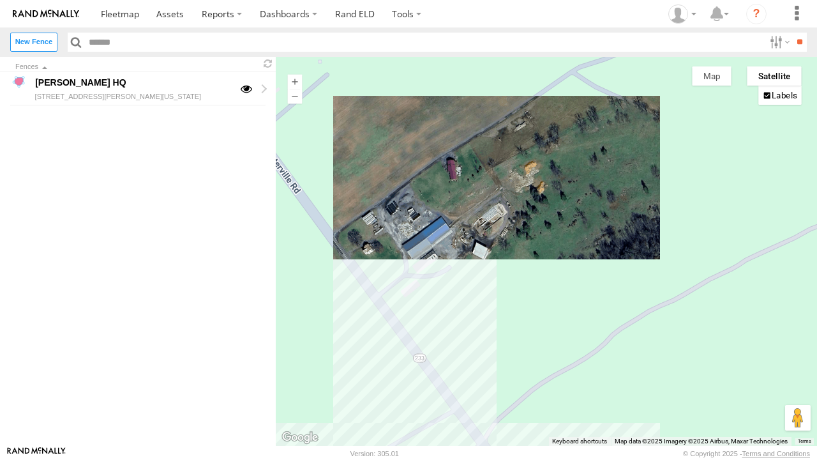
click at [779, 77] on button "Satellite" at bounding box center [774, 75] width 55 height 19
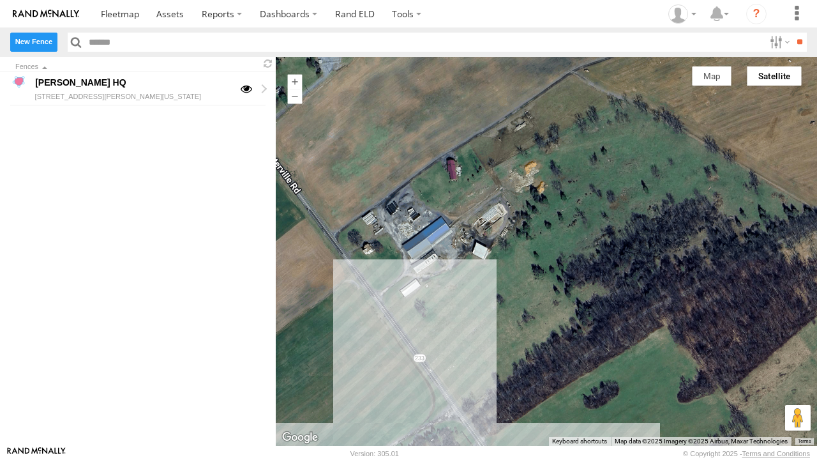
click at [37, 43] on label "New Fence" at bounding box center [33, 42] width 47 height 19
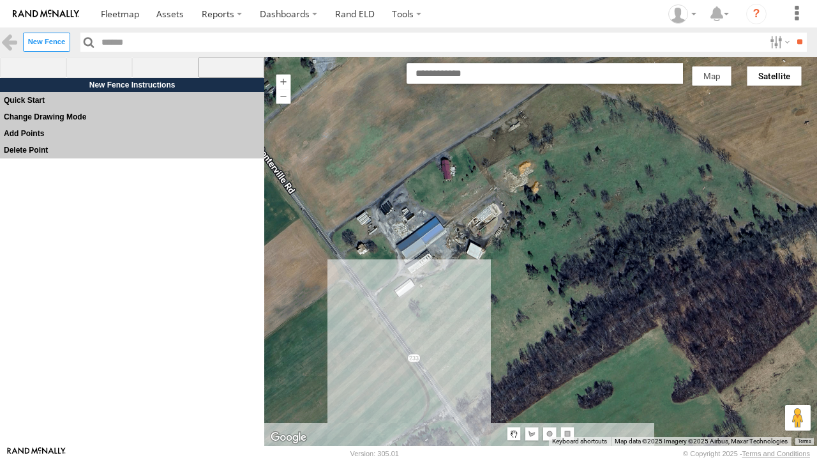
click at [225, 75] on span at bounding box center [232, 68] width 66 height 22
click at [335, 220] on div at bounding box center [540, 251] width 553 height 389
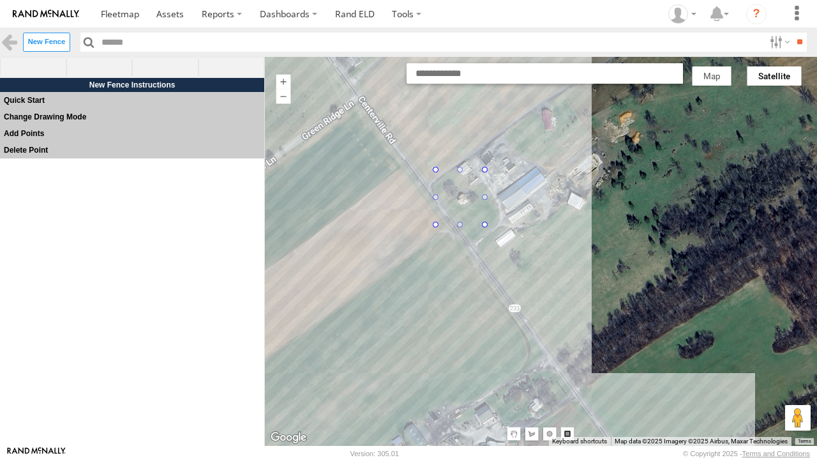
drag, startPoint x: 388, startPoint y: 268, endPoint x: 484, endPoint y: 228, distance: 103.9
click at [484, 228] on div at bounding box center [540, 251] width 553 height 389
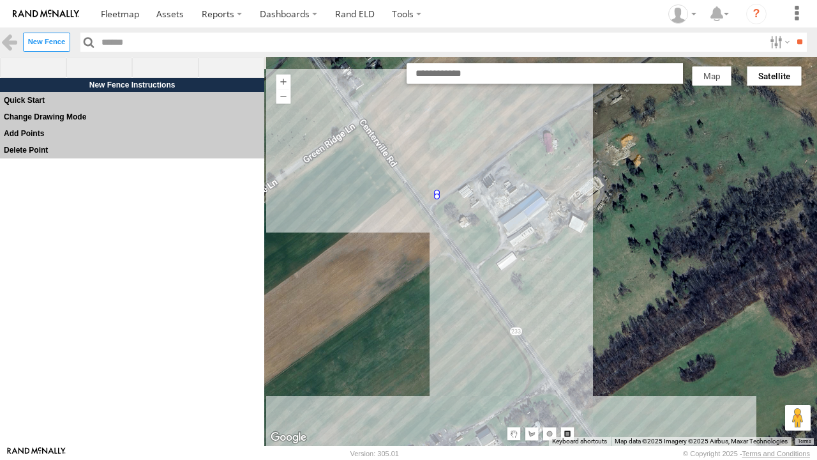
drag, startPoint x: 434, startPoint y: 177, endPoint x: 437, endPoint y: 197, distance: 19.4
click at [437, 197] on div at bounding box center [540, 251] width 553 height 389
click at [438, 195] on div at bounding box center [540, 251] width 553 height 389
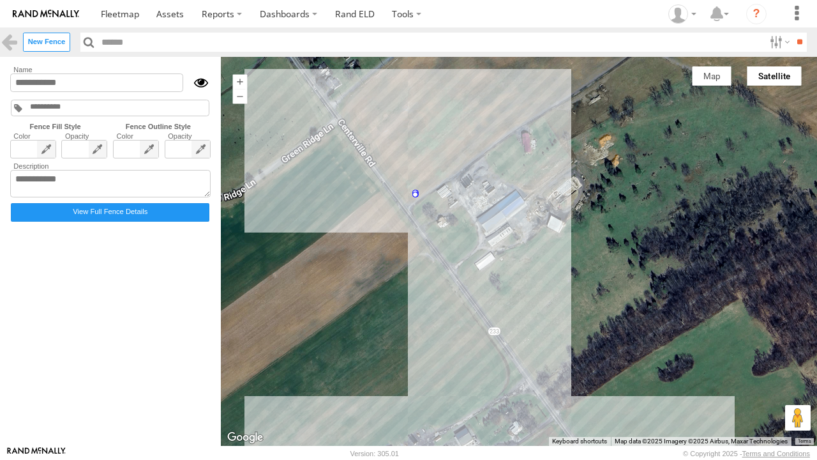
type input "*********"
click at [414, 195] on div at bounding box center [415, 195] width 6 height 6
click at [285, 223] on div at bounding box center [519, 251] width 596 height 389
click at [1, 37] on link at bounding box center [9, 42] width 19 height 19
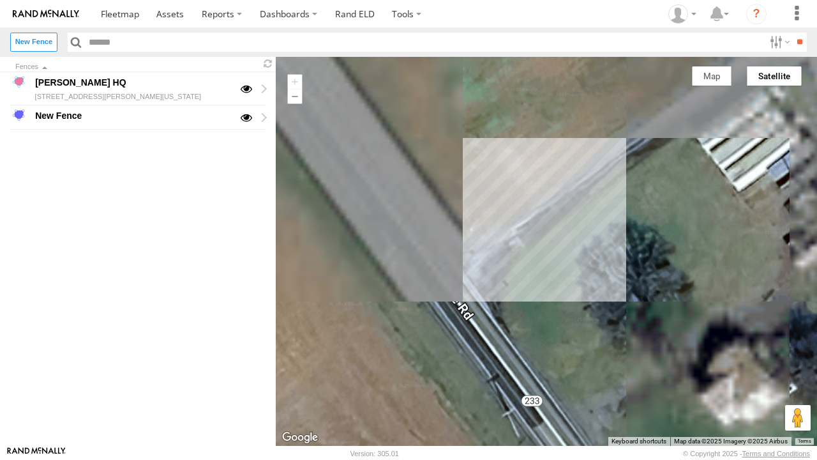
click at [528, 168] on div at bounding box center [546, 251] width 541 height 389
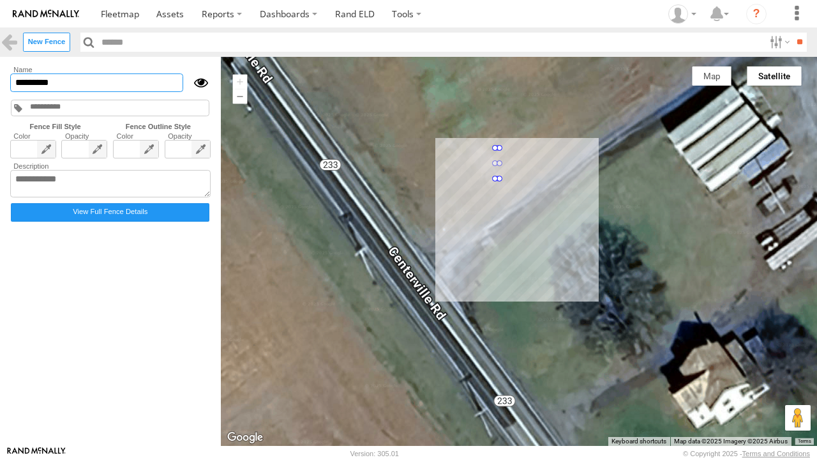
click at [59, 83] on input "*********" at bounding box center [96, 82] width 173 height 19
click at [91, 218] on label "View Full Fence Details" at bounding box center [110, 212] width 199 height 19
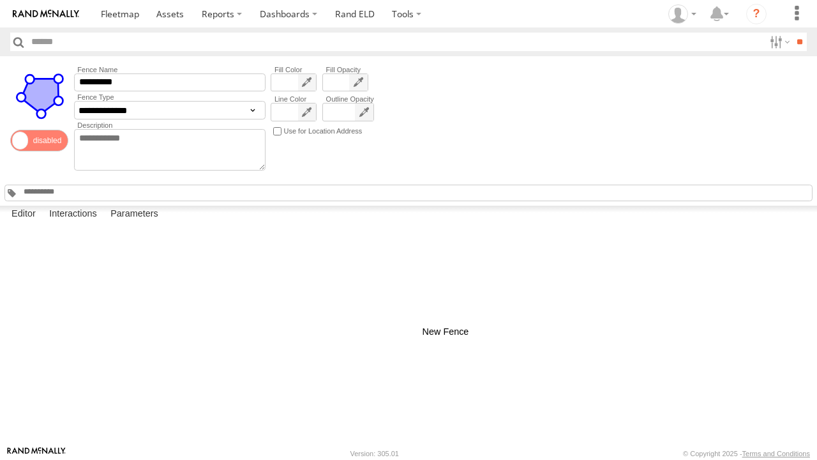
click at [0, 0] on div at bounding box center [0, 0] width 0 height 0
click at [46, 142] on span at bounding box center [39, 141] width 58 height 22
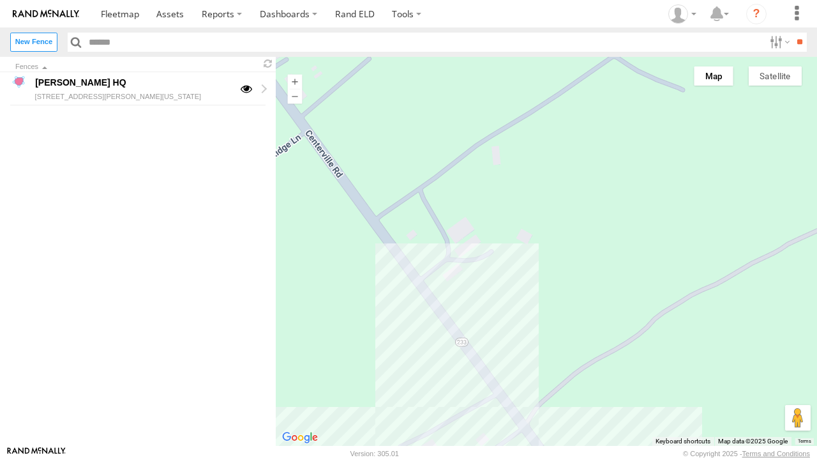
click at [463, 254] on div at bounding box center [546, 251] width 541 height 389
click at [768, 79] on button "Satellite" at bounding box center [775, 75] width 53 height 19
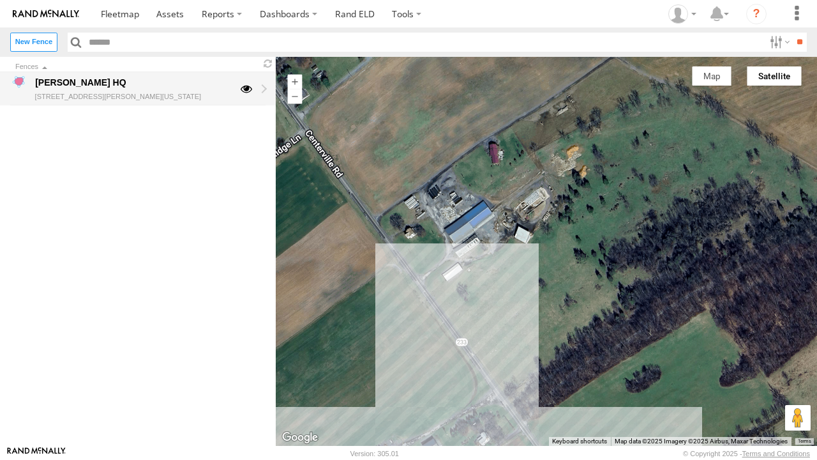
click at [229, 85] on div "[PERSON_NAME] HQ" at bounding box center [132, 82] width 199 height 15
type input "********"
type textarea "**********"
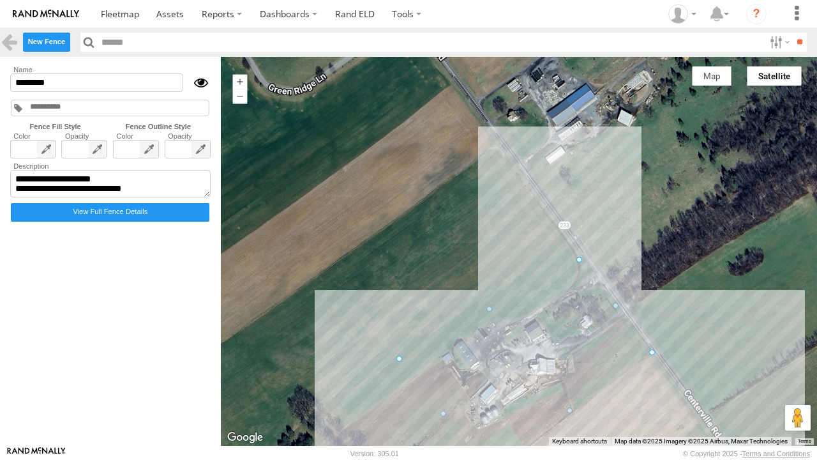
click at [42, 33] on label "New Fence" at bounding box center [46, 42] width 47 height 19
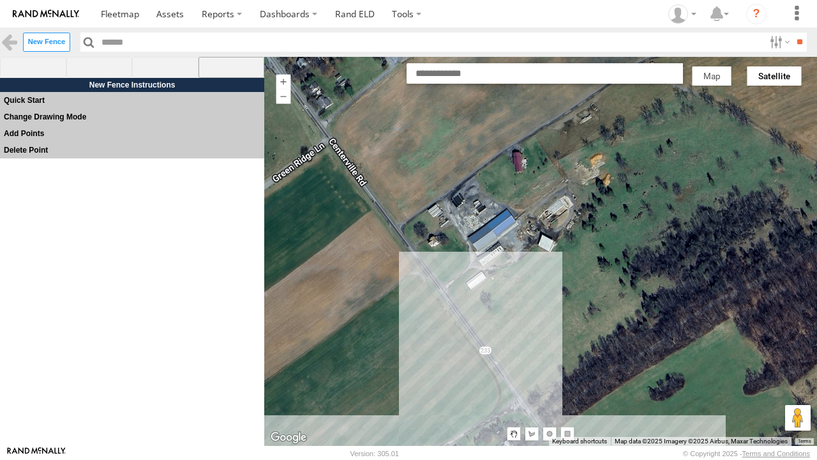
click at [231, 65] on span at bounding box center [232, 68] width 66 height 22
click at [484, 170] on div at bounding box center [540, 251] width 553 height 389
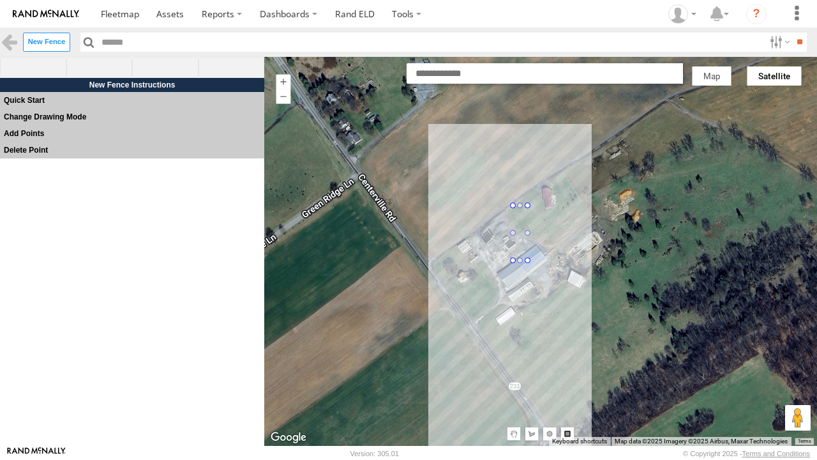
click at [530, 230] on div at bounding box center [540, 251] width 553 height 389
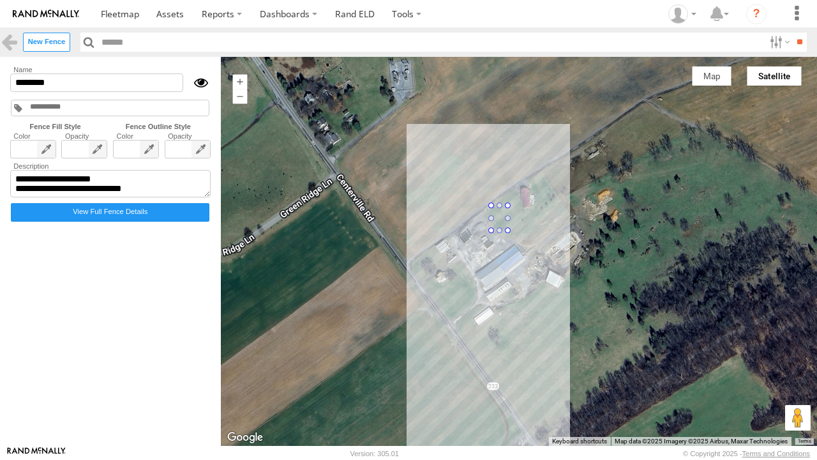
type input "*********"
click at [135, 216] on label "View Full Fence Details" at bounding box center [110, 212] width 199 height 19
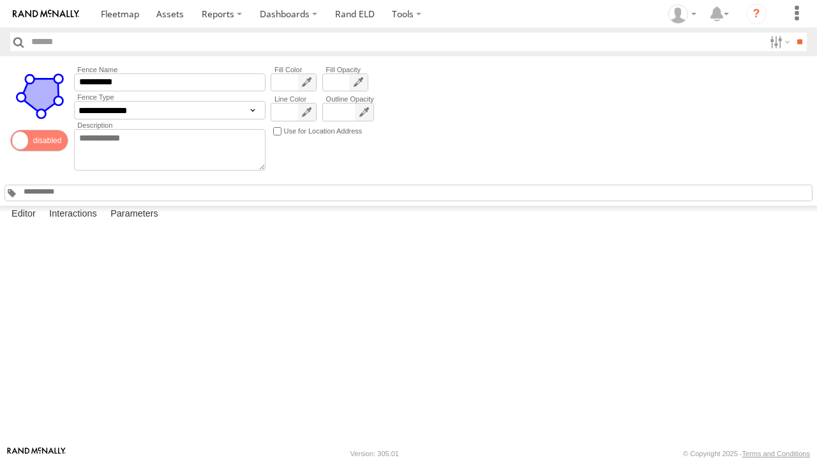
click at [43, 142] on span at bounding box center [39, 141] width 58 height 22
click at [0, 0] on div at bounding box center [0, 0] width 0 height 0
click at [139, 101] on label "Fence Type" at bounding box center [170, 97] width 192 height 8
click at [137, 106] on select "**********" at bounding box center [170, 110] width 192 height 19
click at [117, 105] on select "**********" at bounding box center [170, 110] width 192 height 19
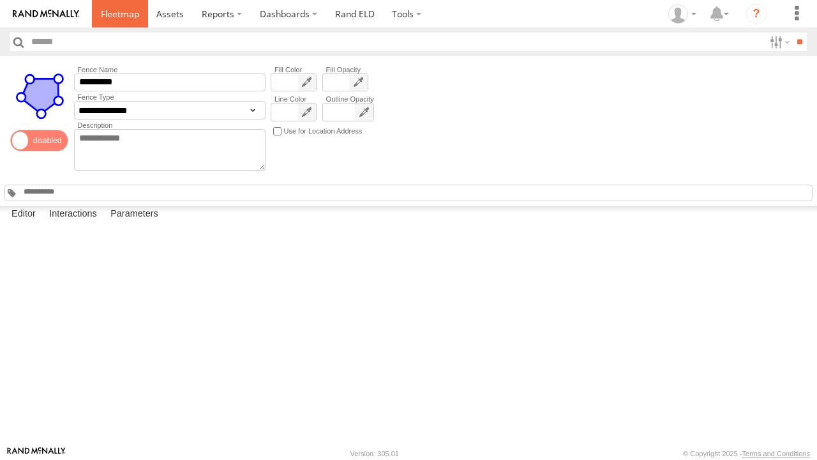
click at [117, 12] on span at bounding box center [120, 14] width 38 height 12
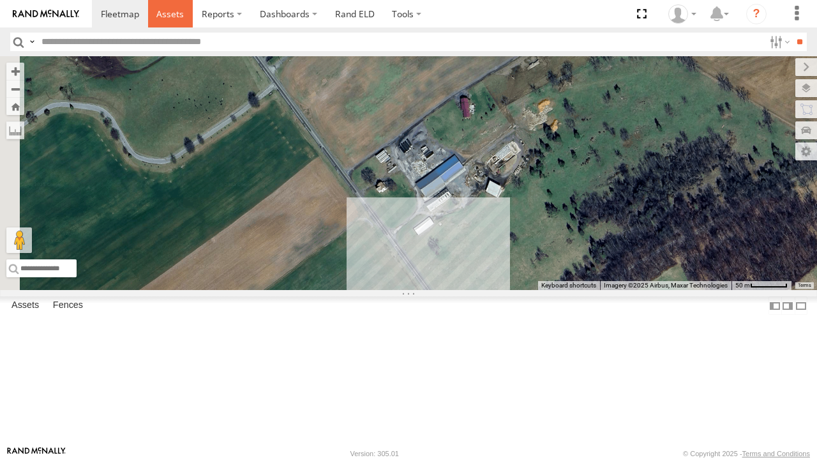
click at [174, 6] on link at bounding box center [170, 13] width 45 height 27
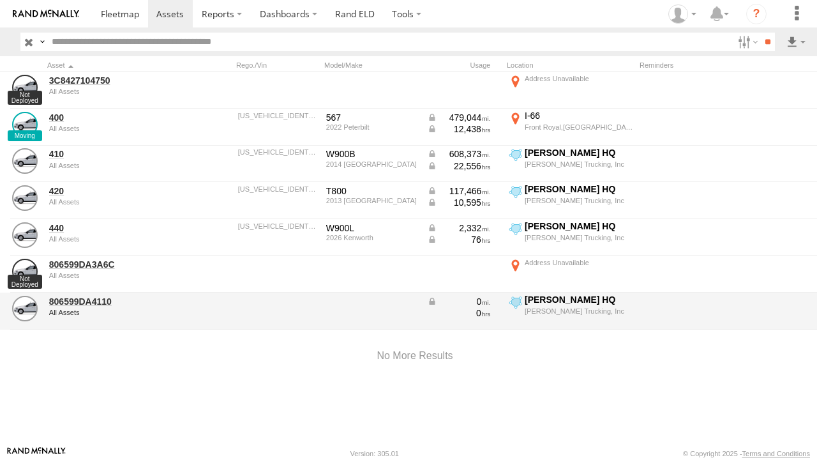
click at [430, 312] on div "0" at bounding box center [459, 312] width 64 height 11
click at [237, 309] on div at bounding box center [277, 311] width 83 height 34
click at [100, 306] on div "806599DA4110 All Assets" at bounding box center [111, 311] width 128 height 34
click at [98, 299] on link "806599DA4110" at bounding box center [111, 301] width 124 height 11
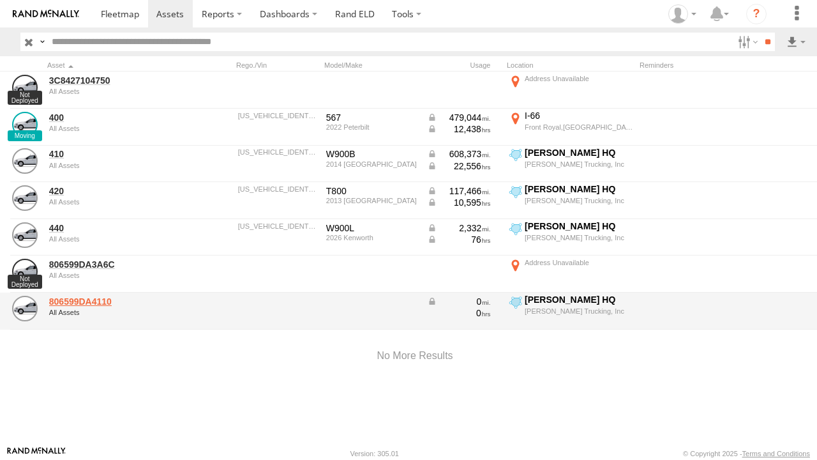
click at [98, 299] on link "806599DA4110" at bounding box center [111, 301] width 124 height 11
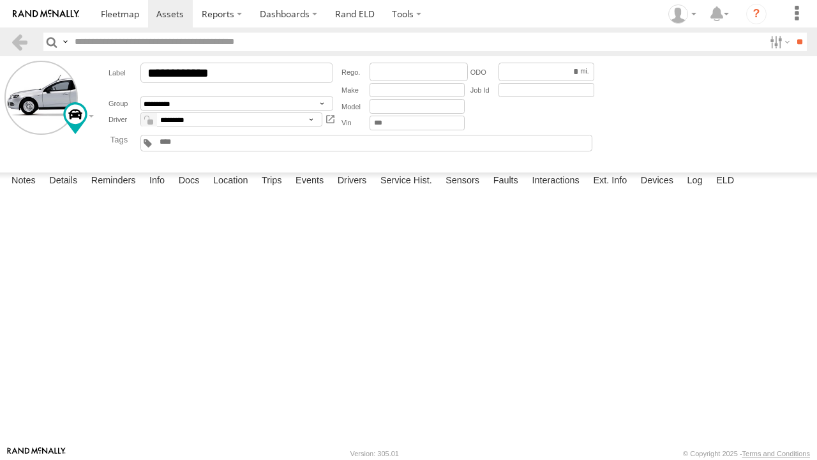
click at [0, 0] on form "New Note Save" at bounding box center [0, 0] width 0 height 0
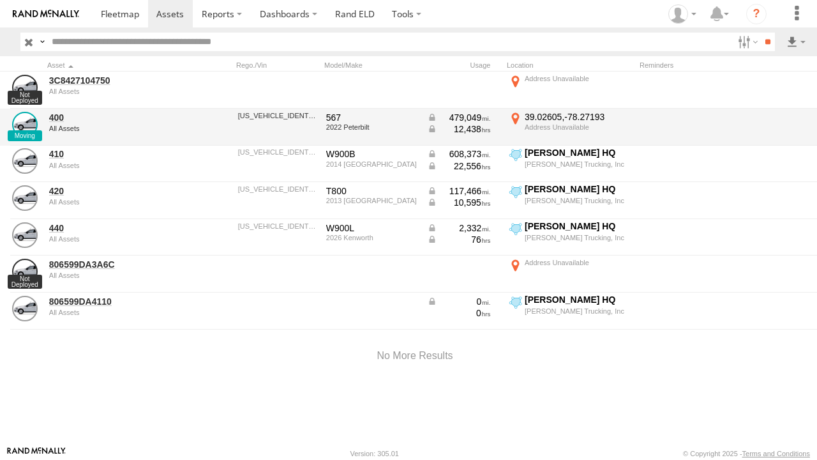
click at [532, 126] on div "39.02605 -78.27193" at bounding box center [579, 121] width 108 height 20
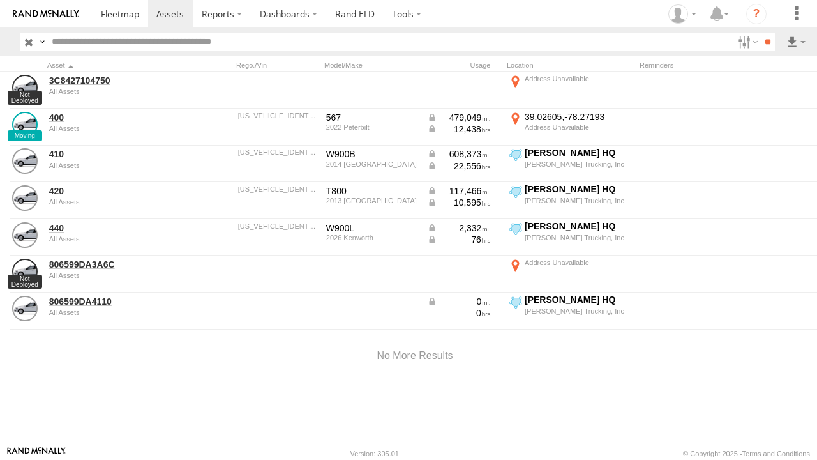
drag, startPoint x: 559, startPoint y: 199, endPoint x: 546, endPoint y: 273, distance: 75.0
click at [0, 0] on div at bounding box center [0, 0] width 0 height 0
click at [0, 0] on img at bounding box center [0, 0] width 0 height 0
drag, startPoint x: 398, startPoint y: 152, endPoint x: 280, endPoint y: 17, distance: 180.0
click at [280, 17] on body "?" at bounding box center [408, 230] width 817 height 460
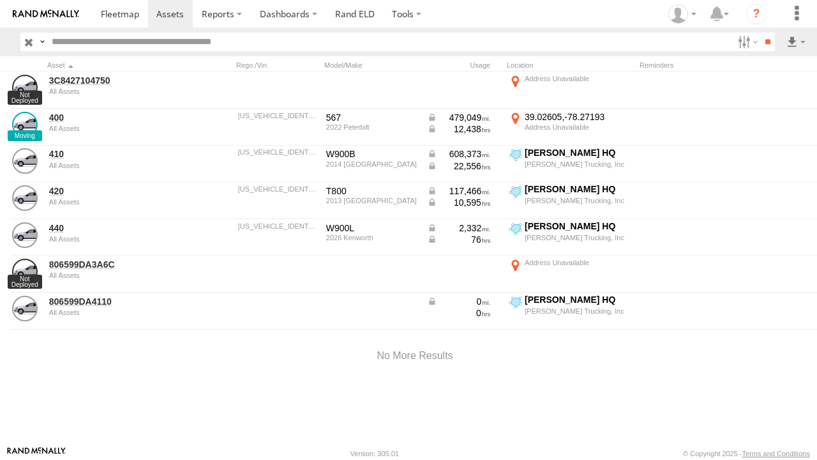
drag, startPoint x: 363, startPoint y: 200, endPoint x: 332, endPoint y: 71, distance: 132.5
click at [0, 0] on div "Location Details × To navigate the map with touch gestures double-tap and hold …" at bounding box center [0, 0] width 0 height 0
drag, startPoint x: 308, startPoint y: 243, endPoint x: 493, endPoint y: 85, distance: 243.6
click at [0, 0] on div "Location Details × To navigate the map with touch gestures double-tap and hold …" at bounding box center [0, 0] width 0 height 0
drag, startPoint x: 736, startPoint y: 257, endPoint x: 627, endPoint y: 340, distance: 136.7
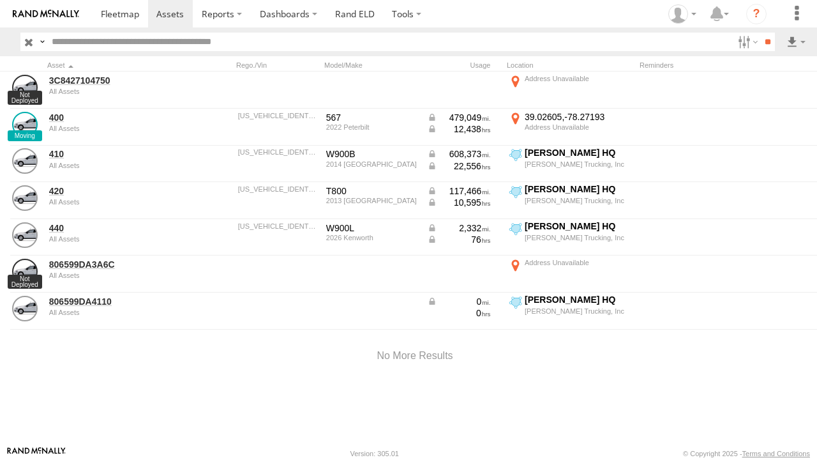
click at [0, 0] on div at bounding box center [0, 0] width 0 height 0
click at [0, 0] on label at bounding box center [0, 0] width 0 height 0
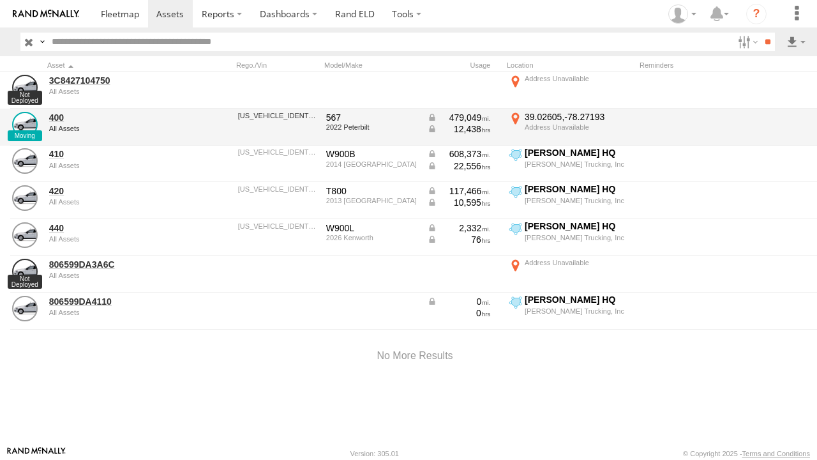
click at [339, 128] on div "2022 Peterbilt" at bounding box center [372, 127] width 92 height 8
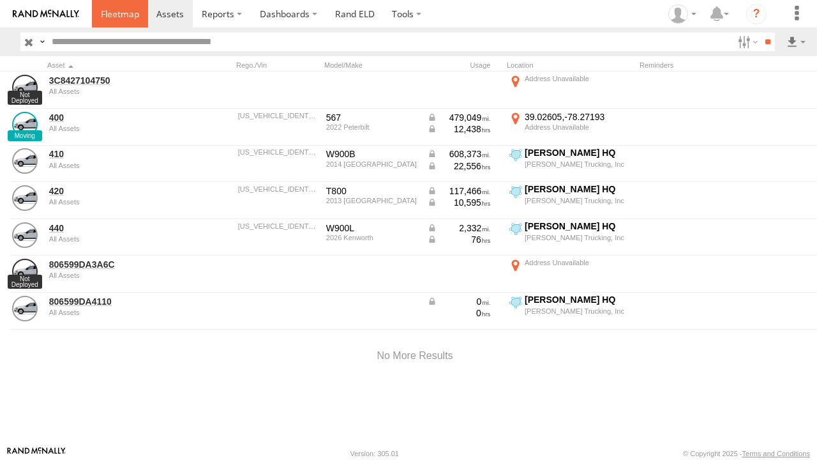
click at [134, 6] on link at bounding box center [120, 13] width 56 height 27
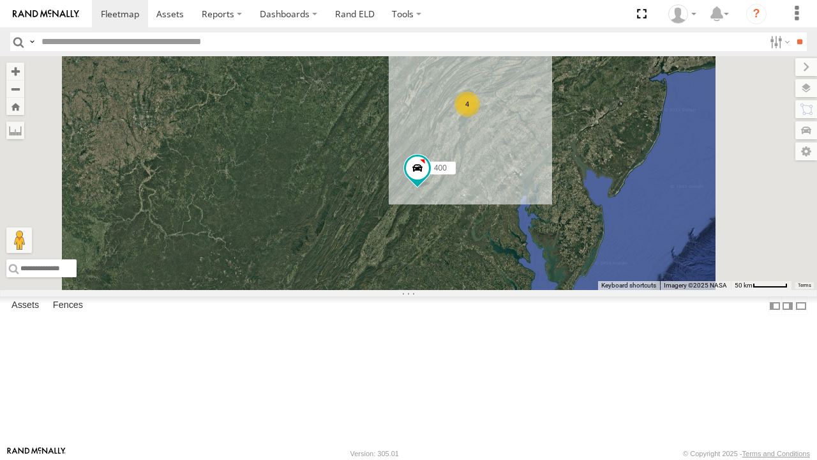
click at [0, 0] on div "806599DA4110" at bounding box center [0, 0] width 0 height 0
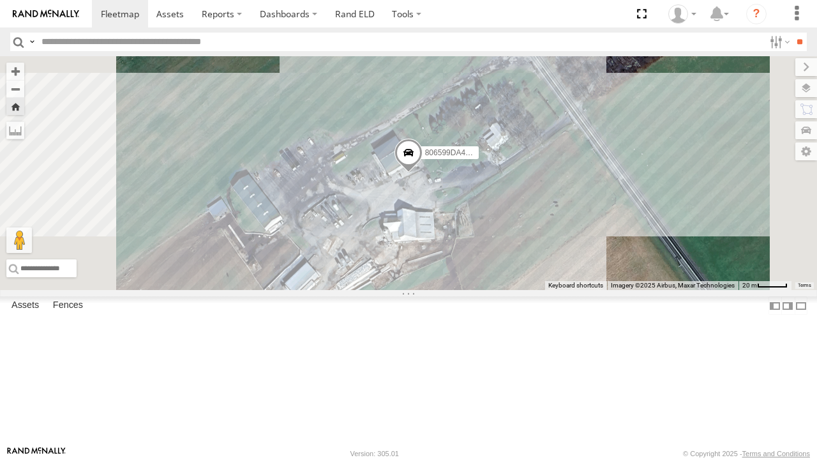
click at [0, 0] on div "806599DA4110" at bounding box center [0, 0] width 0 height 0
click at [181, 12] on span at bounding box center [169, 14] width 27 height 12
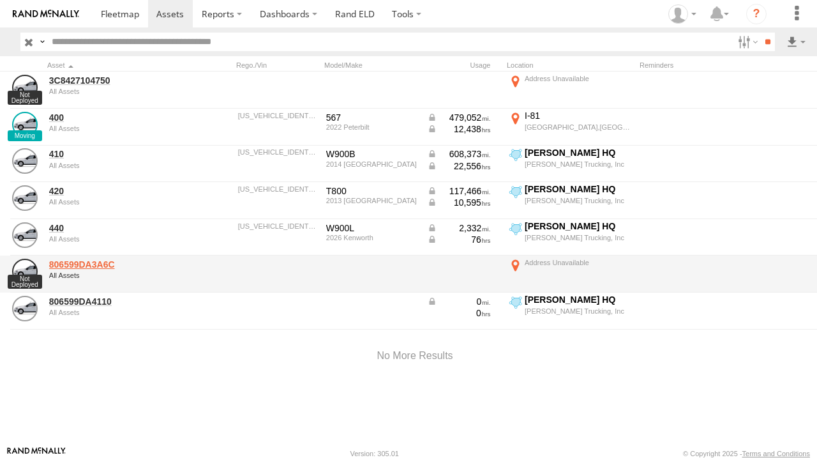
click at [91, 259] on link "806599DA3A6C" at bounding box center [111, 264] width 124 height 11
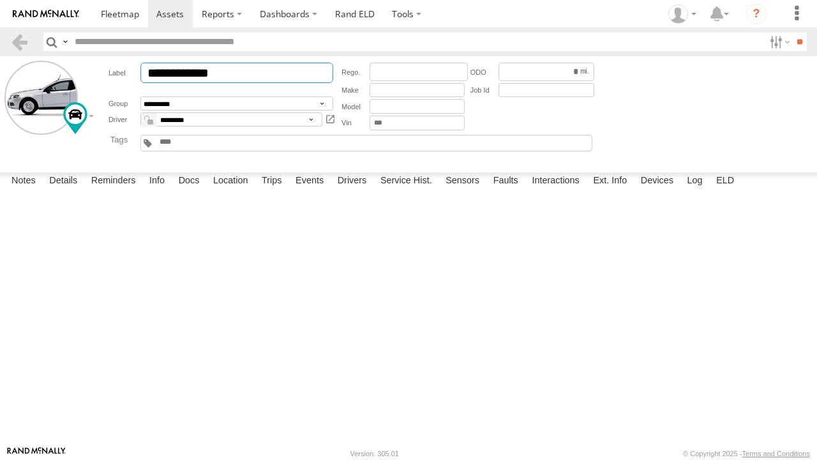
click at [269, 69] on input "**********" at bounding box center [236, 73] width 193 height 20
type input "*"
type input "***"
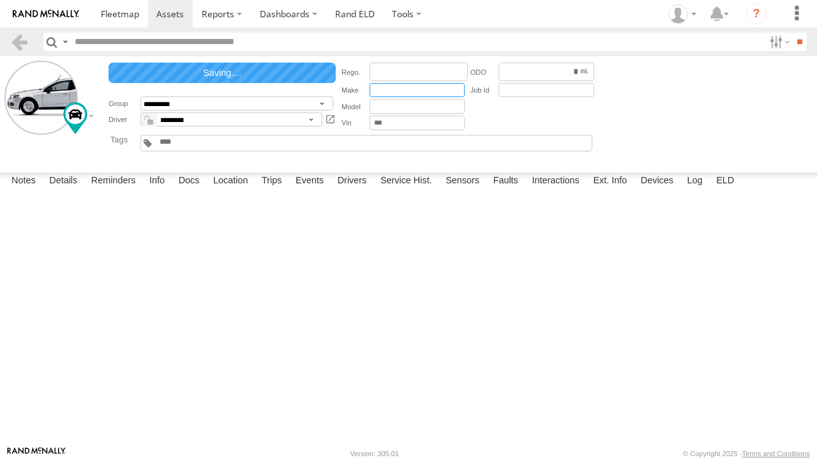
click at [374, 91] on input "text" at bounding box center [417, 90] width 95 height 15
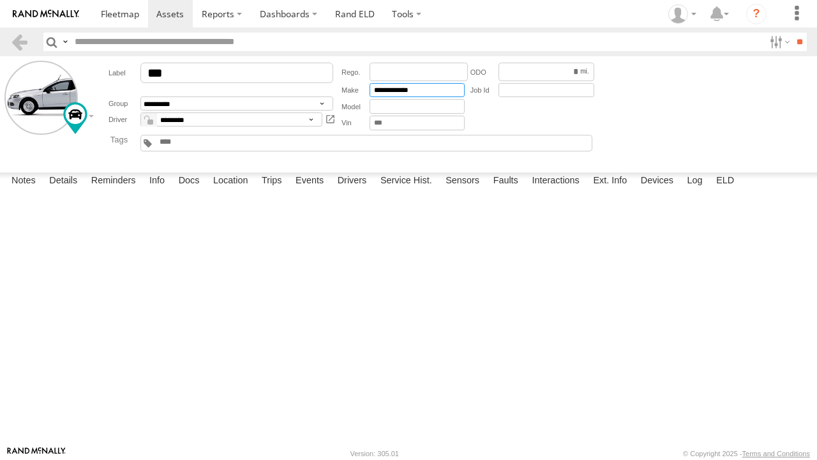
type input "**********"
click at [389, 100] on input "text" at bounding box center [417, 106] width 95 height 15
click at [389, 103] on input "text" at bounding box center [417, 106] width 95 height 15
type input "****"
click at [119, 5] on link at bounding box center [120, 13] width 56 height 27
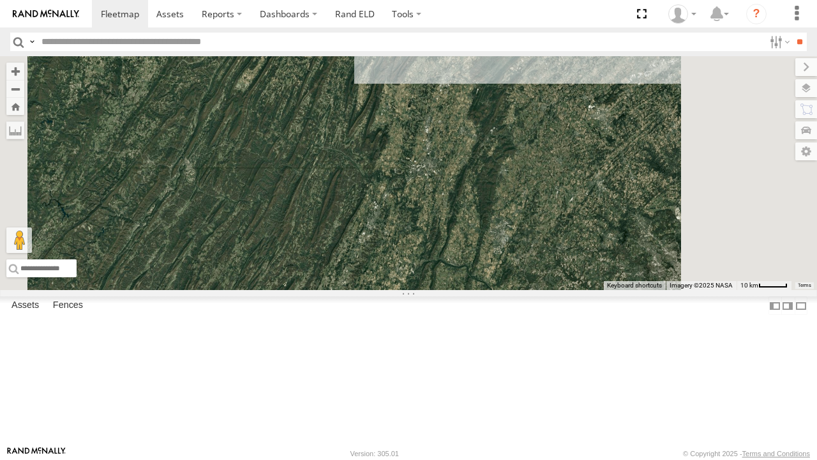
click at [0, 0] on div "806599DA4110" at bounding box center [0, 0] width 0 height 0
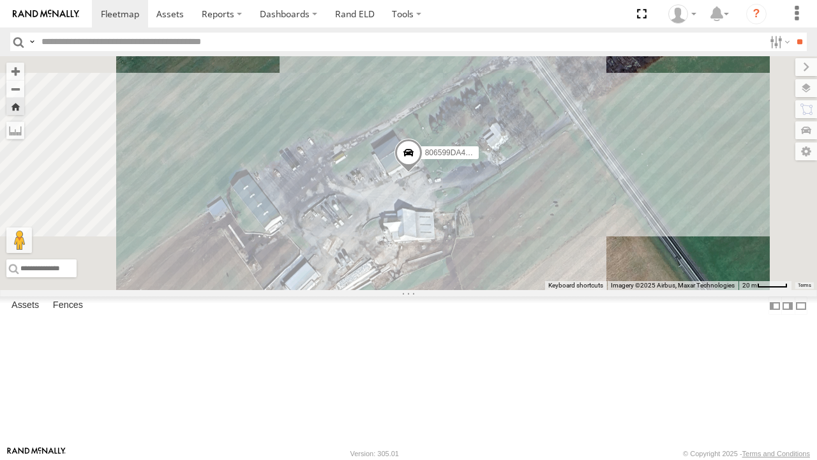
click at [0, 0] on div "806599DA4110" at bounding box center [0, 0] width 0 height 0
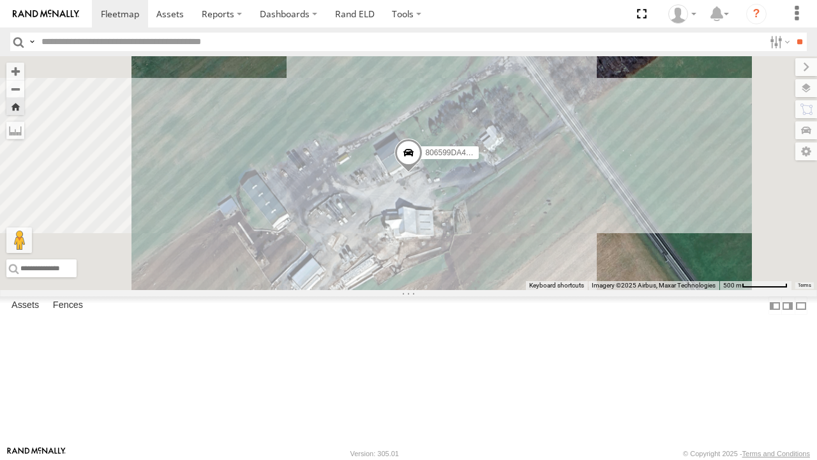
click at [0, 0] on div "806599DA4110" at bounding box center [0, 0] width 0 height 0
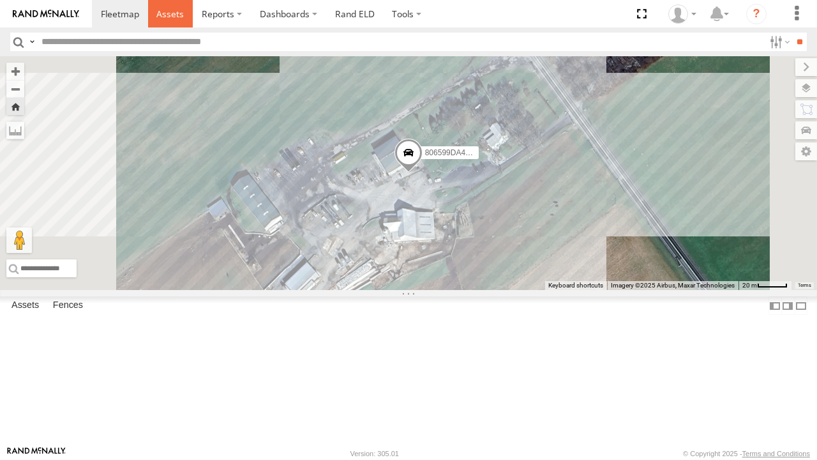
drag, startPoint x: 56, startPoint y: 216, endPoint x: 161, endPoint y: 11, distance: 230.1
click at [161, 11] on span at bounding box center [169, 14] width 27 height 12
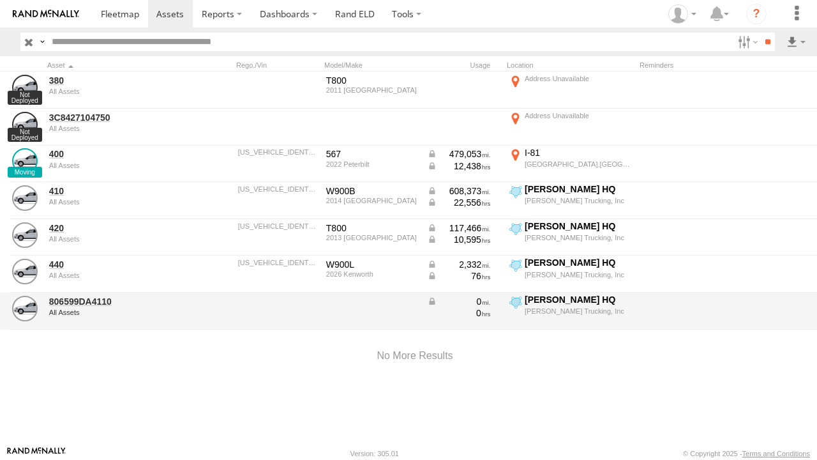
click at [79, 315] on div "All Assets" at bounding box center [111, 312] width 124 height 8
click at [75, 302] on link "806599DA4110" at bounding box center [111, 301] width 124 height 11
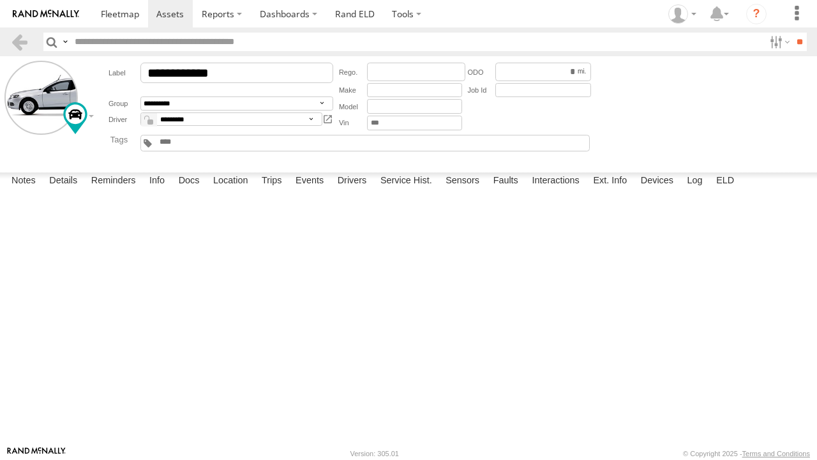
drag, startPoint x: 0, startPoint y: 0, endPoint x: 75, endPoint y: 302, distance: 311.0
click at [0, 0] on div "Complete Complete Complete Complete Complete Complete Complete" at bounding box center [0, 0] width 0 height 0
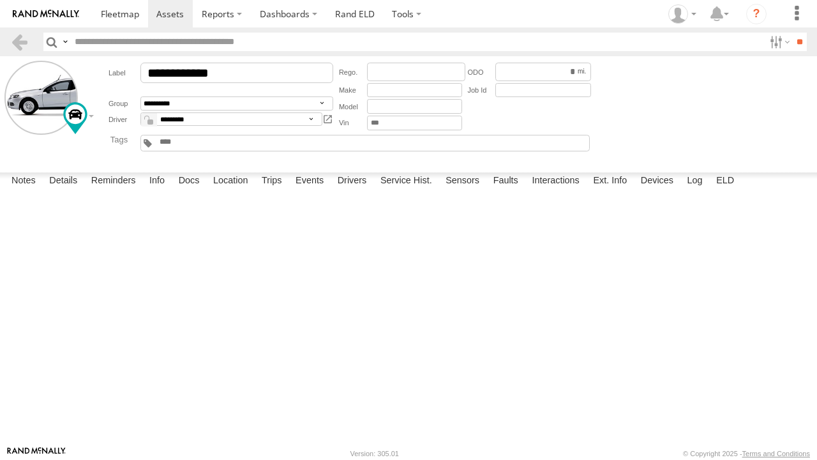
click at [0, 0] on div "Complete Complete Complete Complete Complete Complete Complete" at bounding box center [0, 0] width 0 height 0
click at [249, 79] on input "**********" at bounding box center [236, 73] width 193 height 20
type input "*"
type input "***"
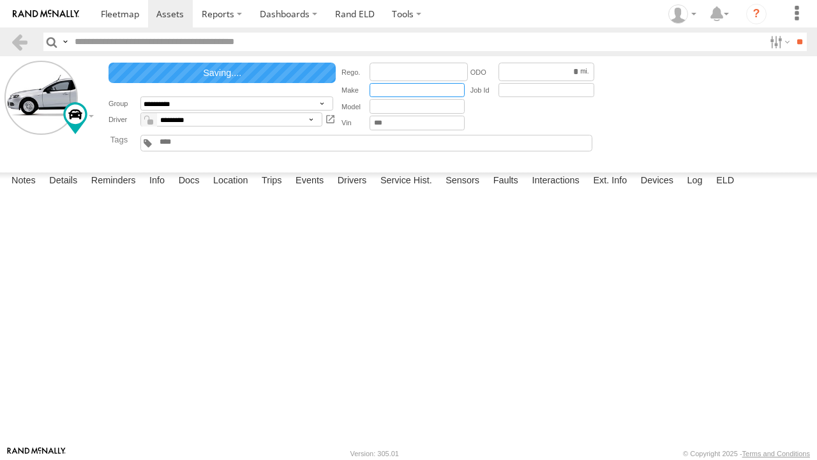
click at [391, 86] on input "text" at bounding box center [417, 90] width 95 height 15
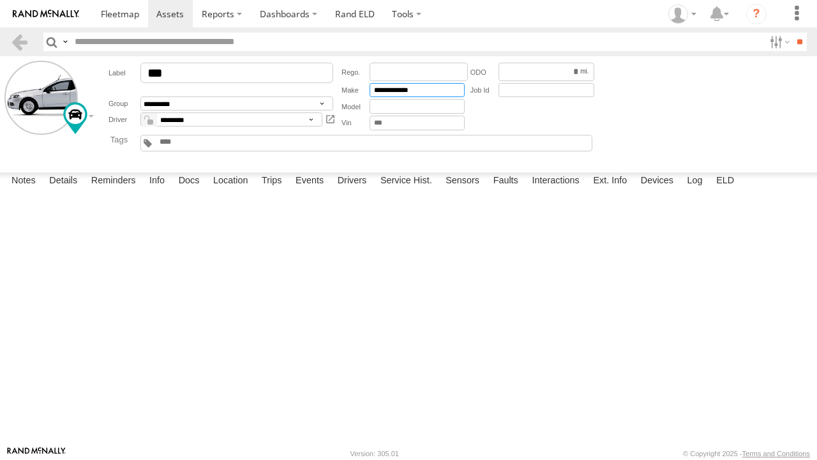
type input "**********"
click at [395, 106] on input "text" at bounding box center [417, 106] width 95 height 15
type input "****"
click at [0, 0] on textarea at bounding box center [0, 0] width 0 height 0
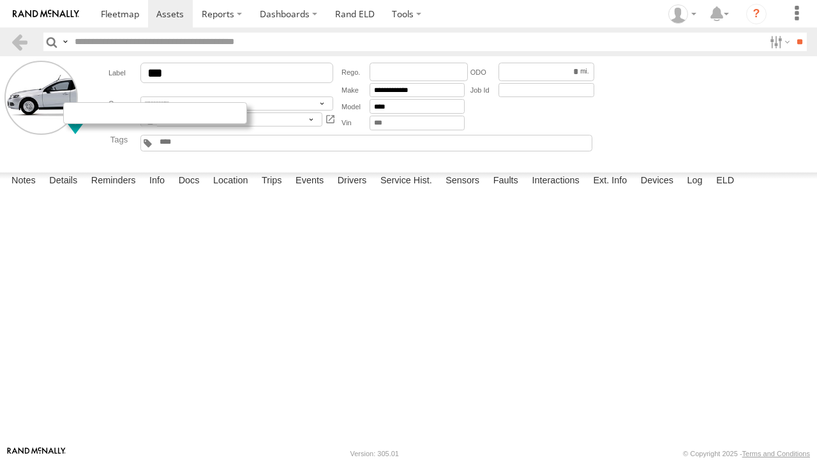
click at [71, 116] on div at bounding box center [155, 113] width 184 height 22
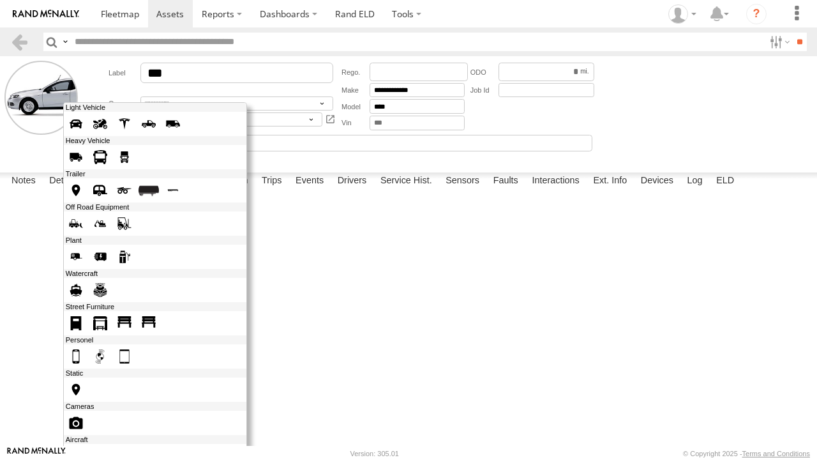
click at [124, 160] on span at bounding box center [124, 157] width 20 height 20
